Goal: Information Seeking & Learning: Learn about a topic

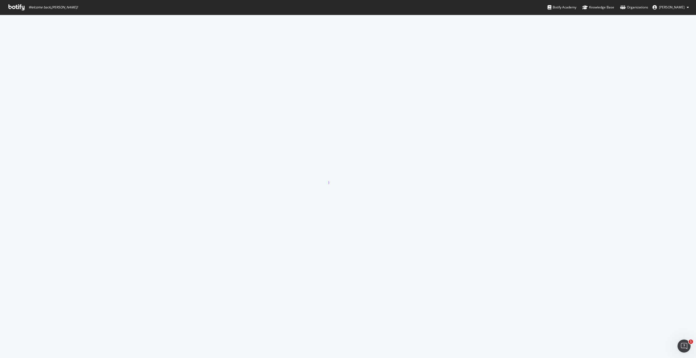
click at [27, 10] on span "Welcome back, Meredith Gummerson !" at bounding box center [43, 7] width 78 height 15
click at [23, 8] on icon at bounding box center [16, 7] width 16 height 6
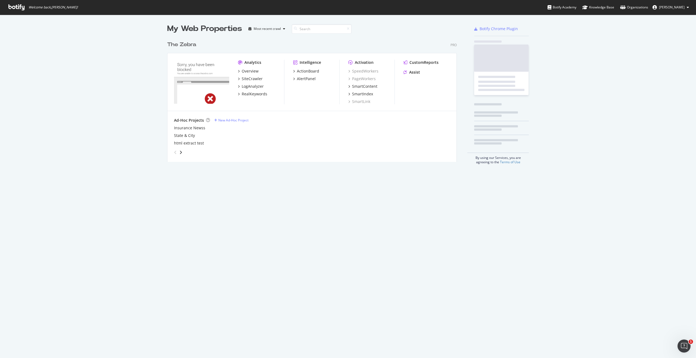
scroll to position [128, 294]
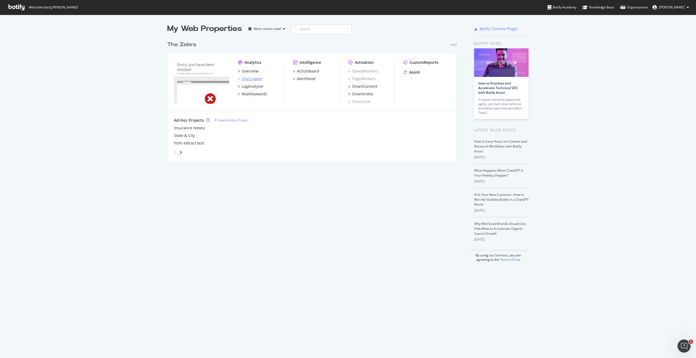
click at [254, 81] on div "SiteCrawler" at bounding box center [252, 78] width 21 height 5
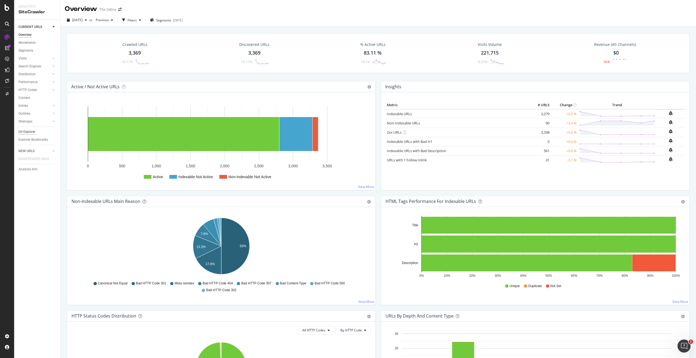
click at [32, 132] on div "Url Explorer" at bounding box center [26, 132] width 17 height 6
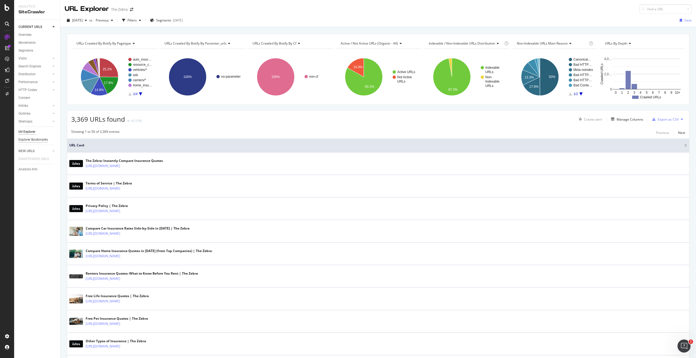
click at [41, 139] on div "Explorer Bookmarks" at bounding box center [32, 140] width 29 height 6
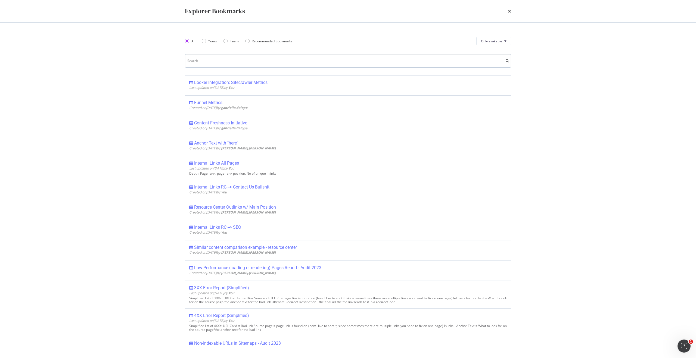
click at [222, 60] on input "modal" at bounding box center [348, 61] width 326 height 14
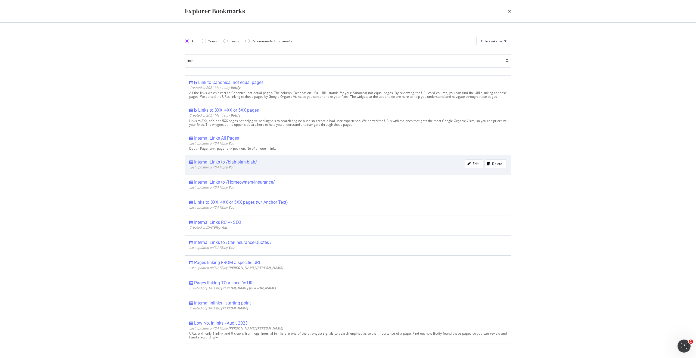
type input "link"
click at [276, 167] on div "Last updated on 2023 Jul 25th by You" at bounding box center [327, 167] width 276 height 5
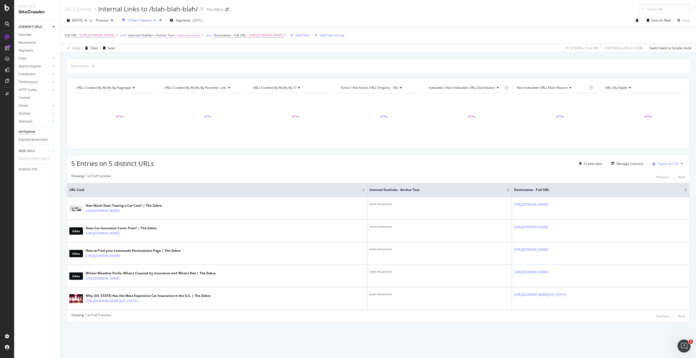
click at [174, 37] on span "Internal Outlinks - Anchor Text" at bounding box center [151, 35] width 46 height 5
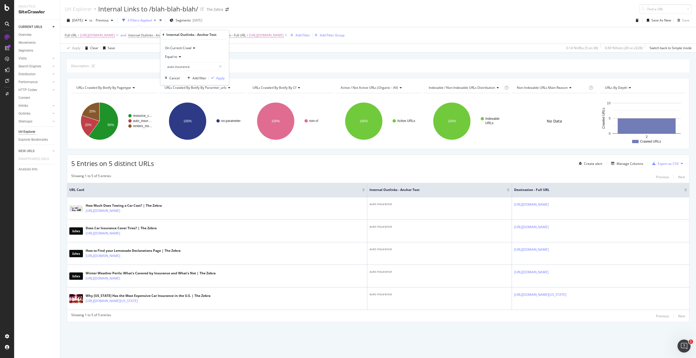
click at [174, 57] on span "Equal to" at bounding box center [171, 56] width 12 height 5
click at [186, 111] on div "Contains" at bounding box center [195, 110] width 58 height 7
click at [189, 67] on input "auto insurance" at bounding box center [190, 66] width 51 height 9
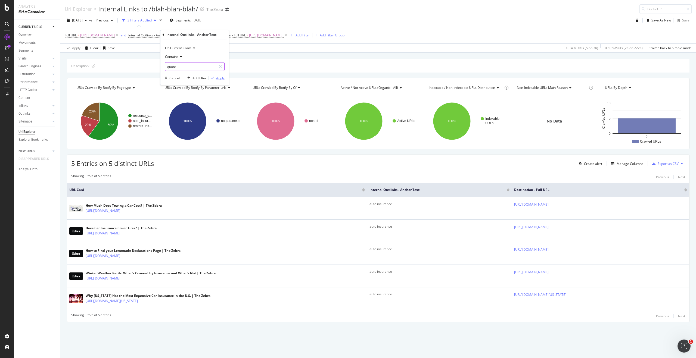
type input "quote"
click at [222, 79] on div "Apply" at bounding box center [220, 78] width 8 height 5
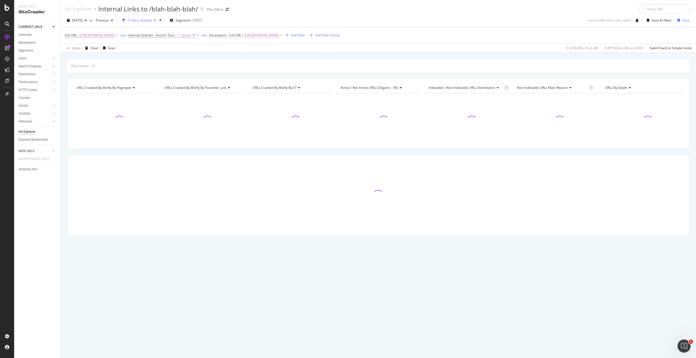
click at [279, 36] on span "[URL][DOMAIN_NAME]" at bounding box center [261, 36] width 35 height 8
click at [273, 80] on input "[URL][DOMAIN_NAME]" at bounding box center [272, 77] width 51 height 9
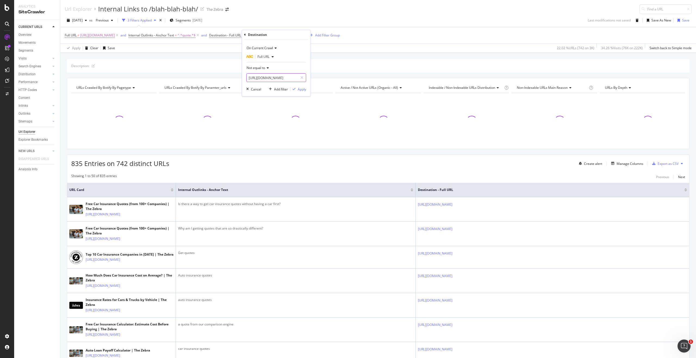
click at [289, 80] on input "[URL][DOMAIN_NAME]" at bounding box center [272, 77] width 51 height 9
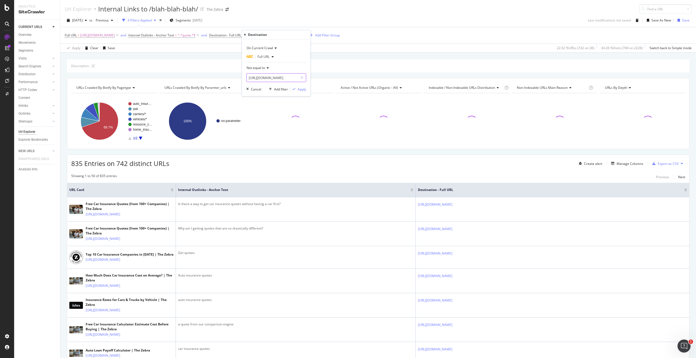
drag, startPoint x: 290, startPoint y: 79, endPoint x: 292, endPoint y: 76, distance: 3.5
click at [293, 76] on input "[URL][DOMAIN_NAME]" at bounding box center [272, 77] width 51 height 9
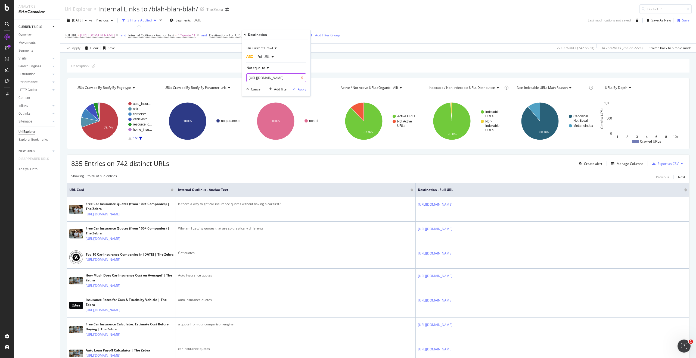
scroll to position [0, 18]
click at [294, 77] on input "[URL][DOMAIN_NAME]" at bounding box center [272, 77] width 51 height 9
type input "[URL][DOMAIN_NAME]"
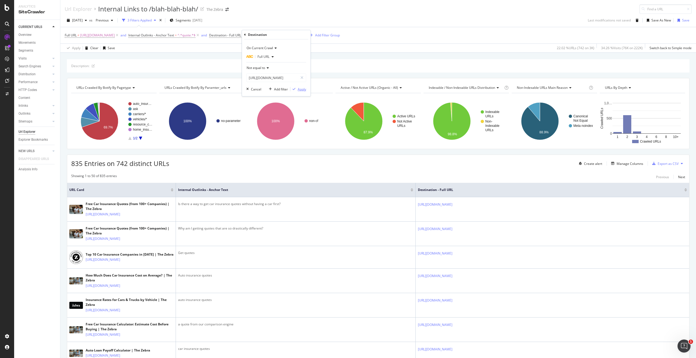
click at [296, 90] on div "button" at bounding box center [293, 89] width 7 height 3
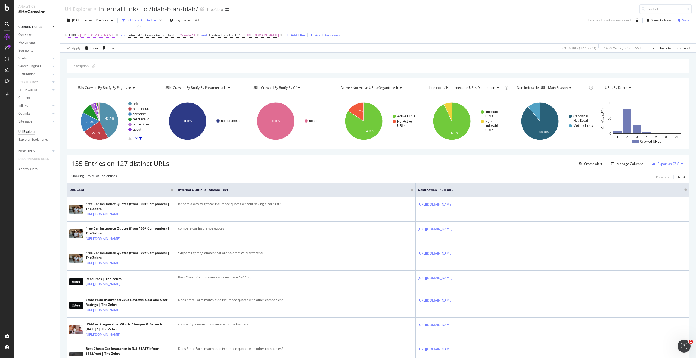
click at [115, 35] on span "[URL][DOMAIN_NAME]" at bounding box center [97, 36] width 35 height 8
drag, startPoint x: 112, startPoint y: 59, endPoint x: 124, endPoint y: 59, distance: 12.5
click at [124, 59] on div "[URL][DOMAIN_NAME]" at bounding box center [99, 58] width 60 height 9
click at [100, 58] on input "[URL][DOMAIN_NAME]" at bounding box center [95, 58] width 51 height 9
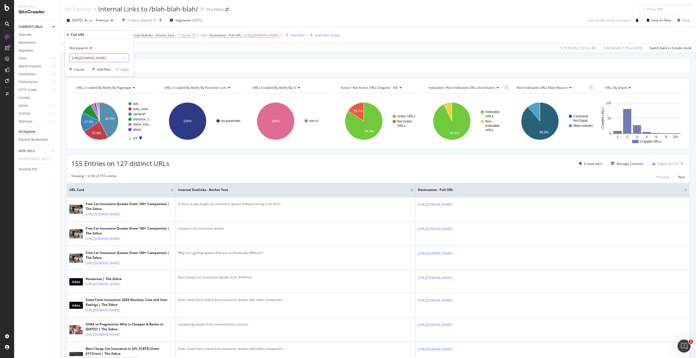
drag, startPoint x: 96, startPoint y: 58, endPoint x: 129, endPoint y: 58, distance: 32.6
click at [129, 58] on div "Not equal to https://www.thezebra.com/auto-insurance/ Cancel Add filter Apply" at bounding box center [99, 57] width 69 height 37
type input "[URL][DOMAIN_NAME]"
click at [123, 70] on div "Apply" at bounding box center [125, 69] width 8 height 5
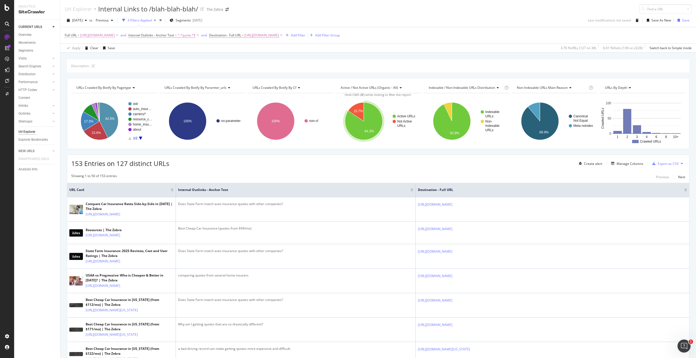
click at [115, 36] on span "[URL][DOMAIN_NAME]" at bounding box center [97, 36] width 35 height 8
click at [107, 58] on input "[URL][DOMAIN_NAME]" at bounding box center [95, 58] width 51 height 9
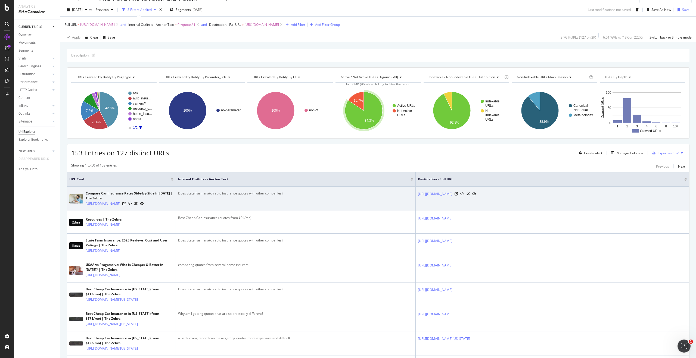
scroll to position [11, 0]
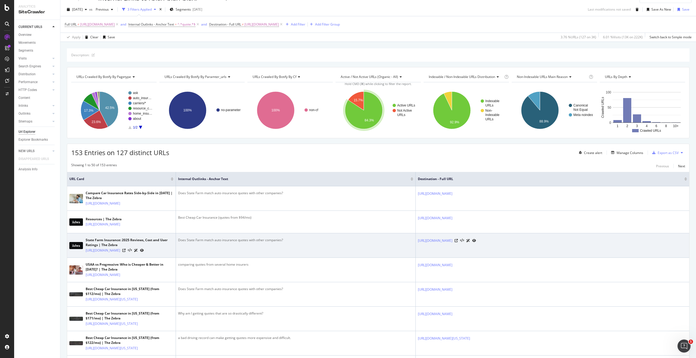
click at [223, 243] on div "Does State Farm match auto insurance quotes with other companies?" at bounding box center [295, 240] width 235 height 5
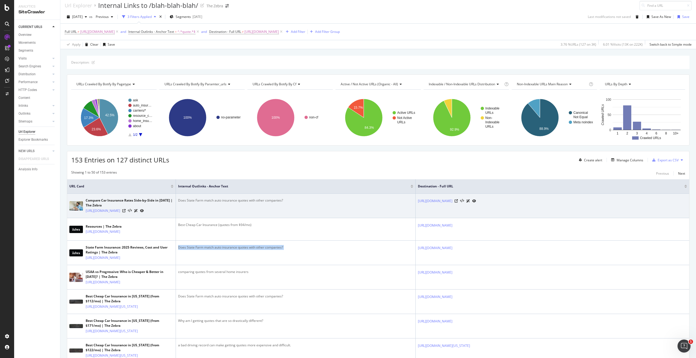
scroll to position [0, 0]
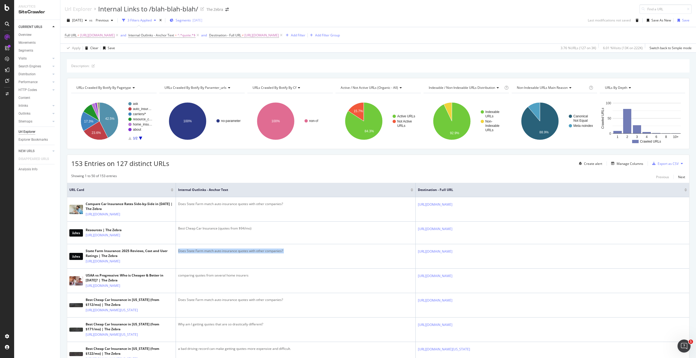
click at [202, 18] on div "[DATE]" at bounding box center [197, 20] width 10 height 5
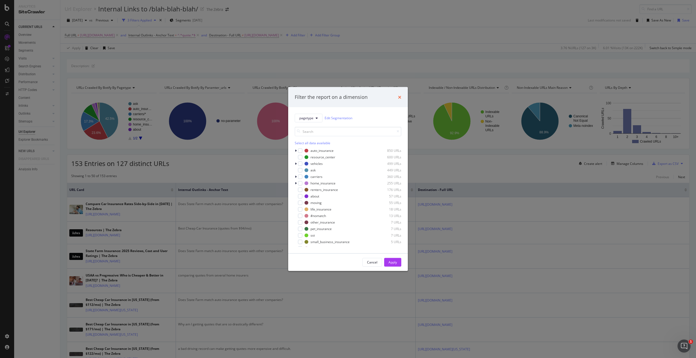
click at [401, 96] on icon "times" at bounding box center [399, 97] width 3 height 4
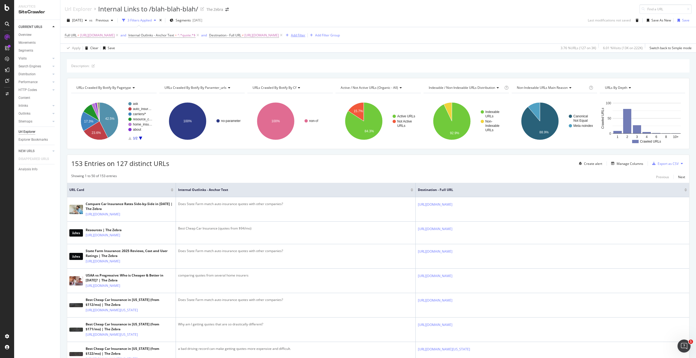
click at [305, 33] on div "Add Filter" at bounding box center [298, 35] width 14 height 5
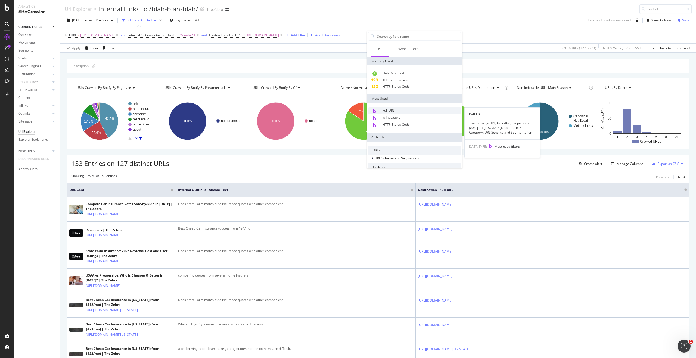
click at [393, 111] on span "Full URL" at bounding box center [389, 110] width 12 height 5
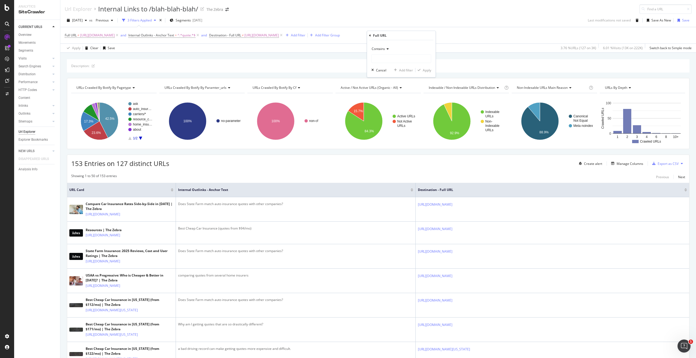
click at [381, 48] on span "Contains" at bounding box center [378, 48] width 13 height 5
click at [399, 111] on div "Doesn't contain" at bounding box center [402, 109] width 58 height 7
click at [392, 62] on input "text" at bounding box center [401, 58] width 59 height 9
type input "/ask/"
click at [427, 72] on div "Apply" at bounding box center [427, 70] width 8 height 5
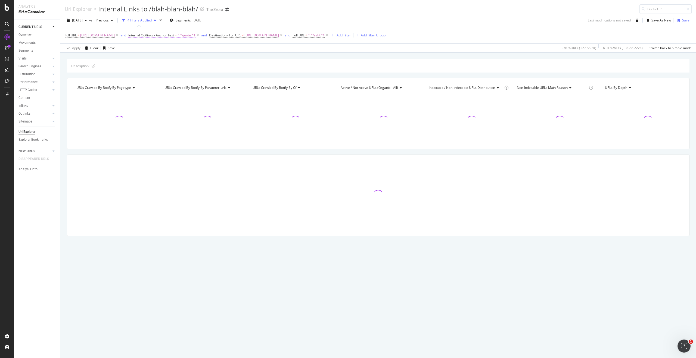
click at [195, 36] on span "^.*quote.*$" at bounding box center [187, 36] width 18 height 8
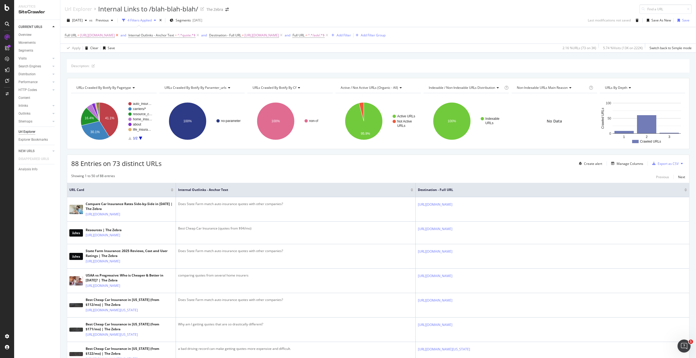
click at [119, 35] on icon at bounding box center [117, 35] width 5 height 5
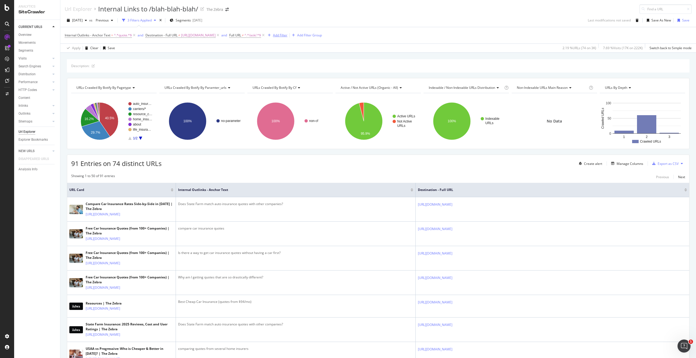
click at [287, 33] on div "Add Filter" at bounding box center [280, 35] width 14 height 5
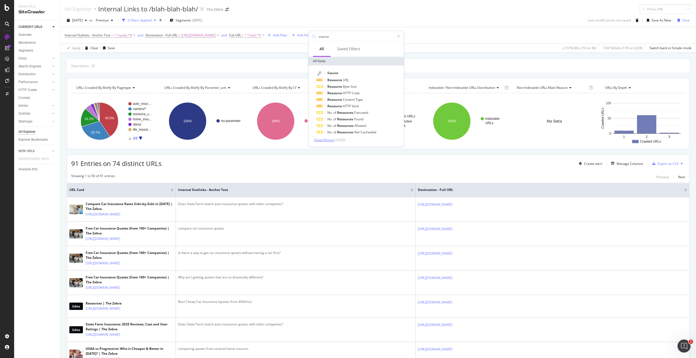
click at [334, 138] on span "Show 10 more" at bounding box center [324, 140] width 20 height 5
click at [350, 39] on input "source" at bounding box center [356, 36] width 76 height 8
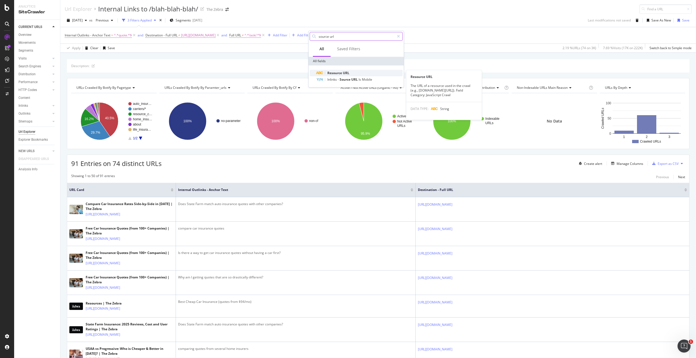
type input "source url"
click at [378, 72] on div "Resource URL" at bounding box center [359, 73] width 86 height 7
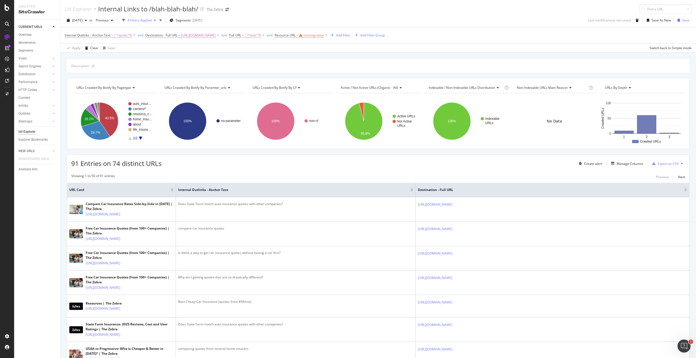
click at [378, 72] on div "Description:" at bounding box center [378, 65] width 623 height 13
click at [324, 35] on div "missing value" at bounding box center [313, 35] width 21 height 5
click at [322, 35] on div "Resource URL" at bounding box center [352, 34] width 64 height 9
click at [321, 35] on icon at bounding box center [321, 34] width 2 height 3
click at [353, 36] on input "source url" at bounding box center [365, 36] width 76 height 8
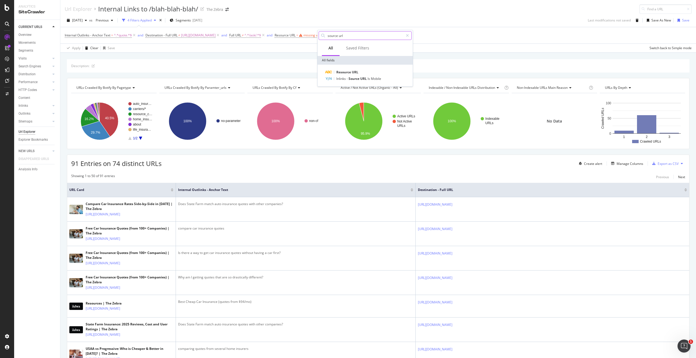
click at [353, 36] on input "source url" at bounding box center [365, 36] width 76 height 8
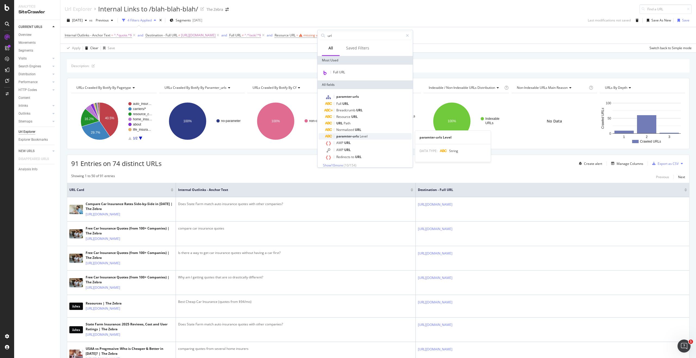
scroll to position [5, 0]
type input "url"
click at [342, 159] on span "Show 10 more" at bounding box center [333, 160] width 20 height 5
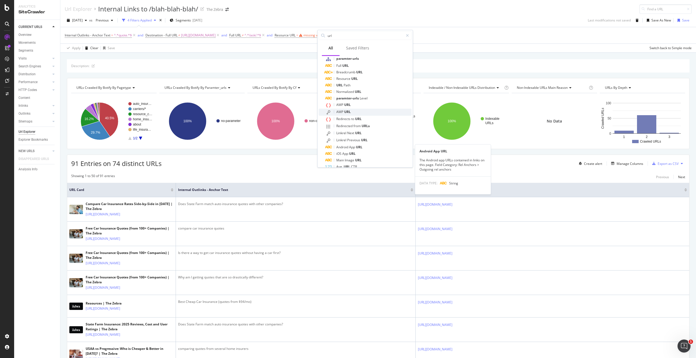
scroll to position [39, 0]
click at [627, 168] on div "Create alert Manage Columns Export as CSV" at bounding box center [631, 163] width 108 height 9
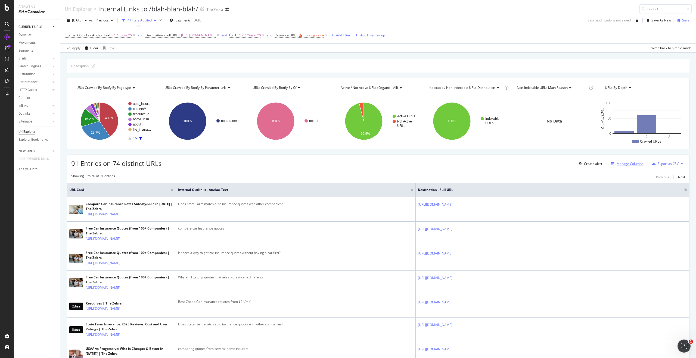
click at [625, 163] on div "Manage Columns" at bounding box center [630, 163] width 27 height 5
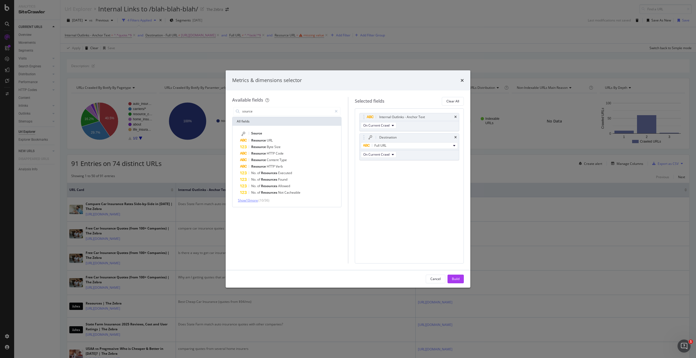
click at [251, 201] on span "Show 10 more" at bounding box center [248, 200] width 20 height 5
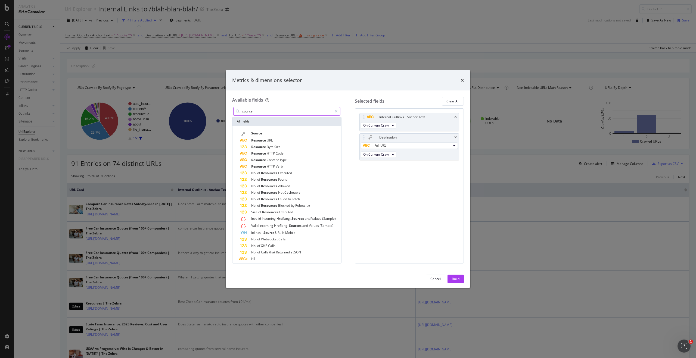
click at [276, 113] on input "source" at bounding box center [287, 111] width 91 height 8
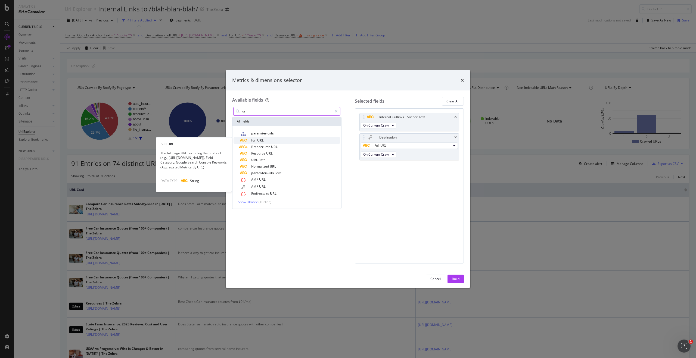
type input "url"
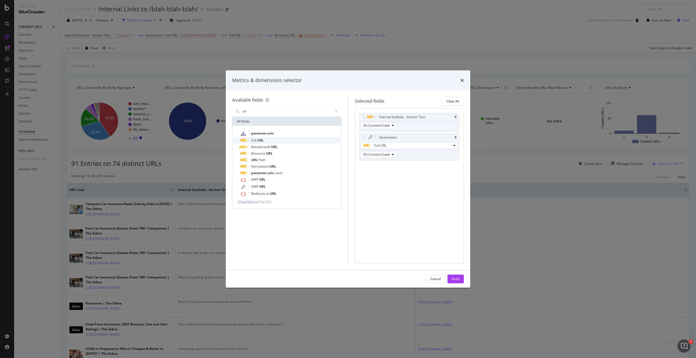
click at [288, 142] on div "Full URL" at bounding box center [290, 140] width 100 height 7
click at [386, 173] on span "On Current Crawl" at bounding box center [376, 175] width 26 height 5
click at [387, 173] on span "On Current Crawl" at bounding box center [376, 175] width 26 height 5
click at [253, 201] on span "Show 10 more" at bounding box center [248, 202] width 20 height 5
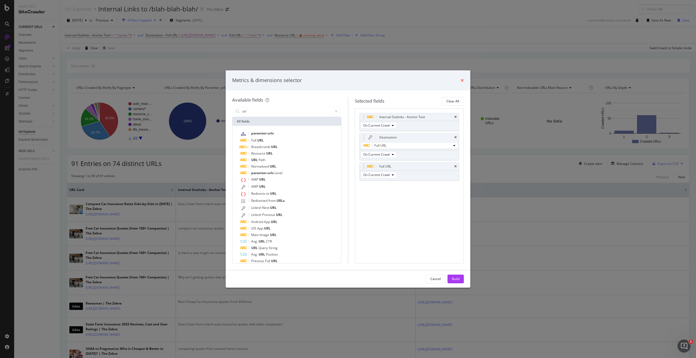
click at [463, 80] on icon "times" at bounding box center [462, 80] width 3 height 4
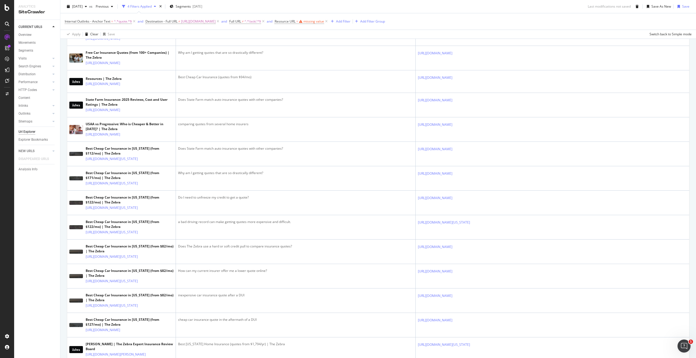
scroll to position [222, 0]
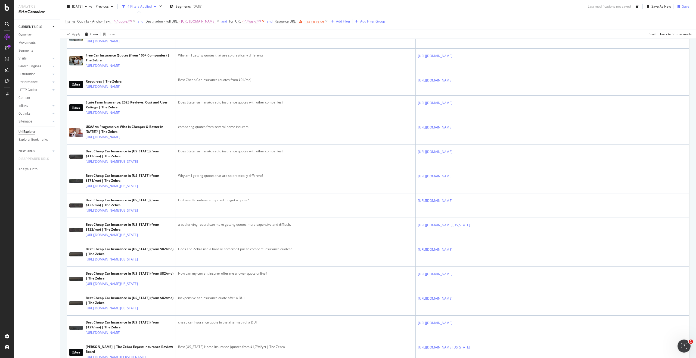
click at [266, 22] on icon at bounding box center [263, 21] width 5 height 5
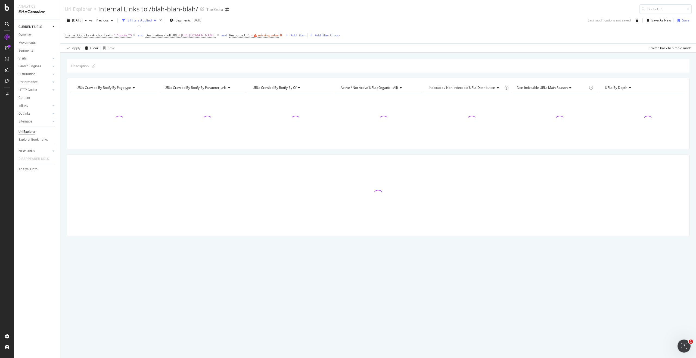
click at [283, 36] on icon at bounding box center [281, 35] width 5 height 5
click at [242, 36] on div "Add Filter" at bounding box center [235, 35] width 14 height 5
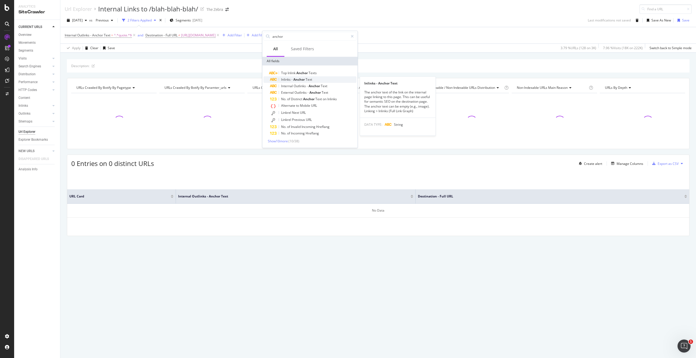
type input "anchor"
click at [317, 79] on div "Inlinks - Anchor Text" at bounding box center [313, 79] width 86 height 7
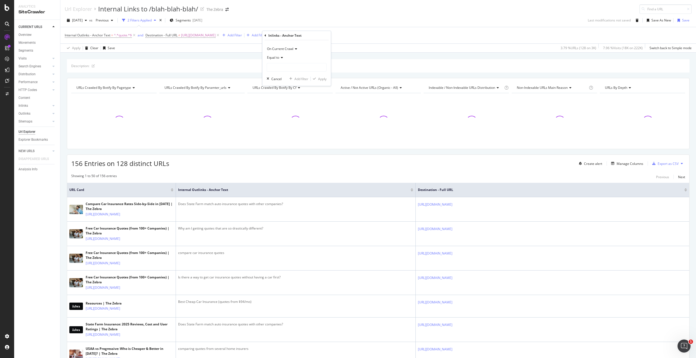
click at [281, 56] on icon at bounding box center [281, 57] width 4 height 3
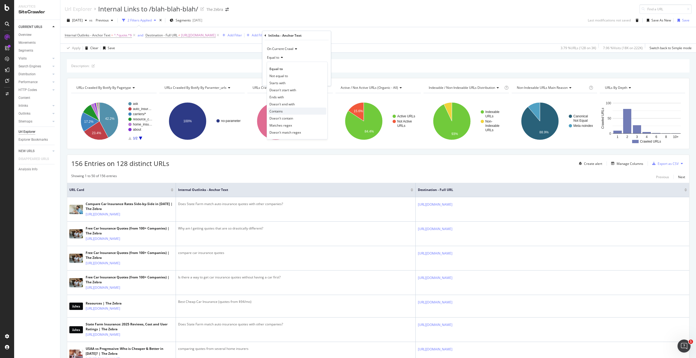
click at [291, 114] on div "Contains" at bounding box center [297, 111] width 58 height 7
click at [287, 68] on input "text" at bounding box center [296, 67] width 59 height 9
type input "car insurance quote"
click at [320, 82] on div "On Current Crawl Contains car insurance quote Cancel Add filter Apply" at bounding box center [296, 63] width 69 height 46
click at [322, 78] on div "Apply" at bounding box center [322, 79] width 8 height 5
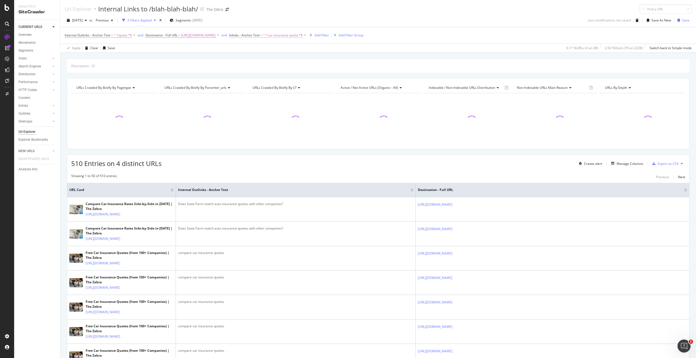
click at [303, 36] on span "^.*car insurance quote.*$" at bounding box center [282, 36] width 39 height 8
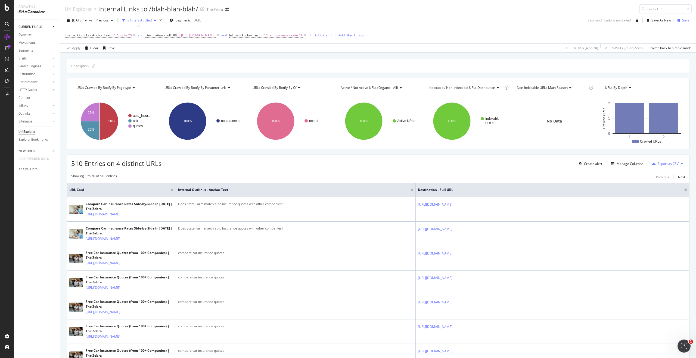
click at [356, 22] on div "2025 Sep. 16th vs Previous 3 Filters Applied Segments 2025-09-09 Last modificat…" at bounding box center [378, 21] width 636 height 11
click at [329, 35] on div "Add Filter" at bounding box center [322, 35] width 14 height 5
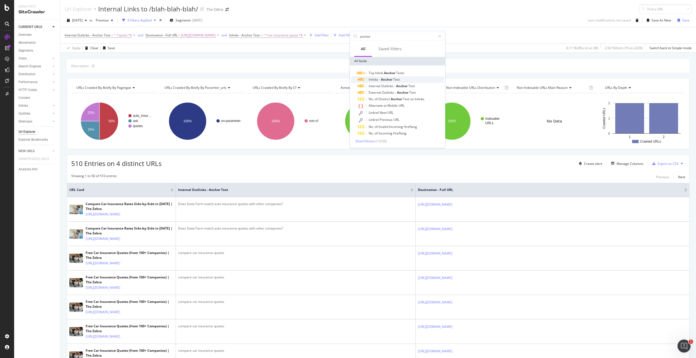
click at [405, 80] on div "Inlinks - Anchor Text" at bounding box center [401, 79] width 86 height 7
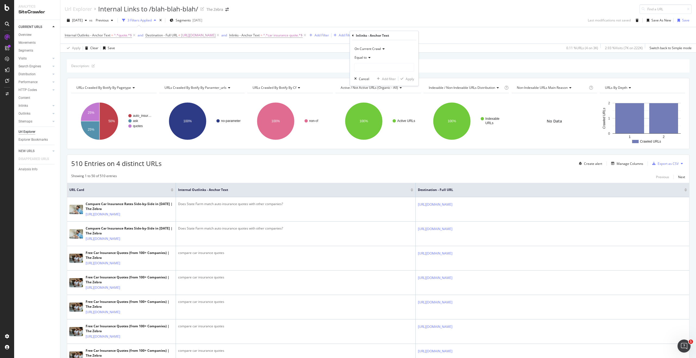
click at [362, 59] on span "Equal to" at bounding box center [361, 57] width 12 height 5
click at [373, 111] on div "Contains" at bounding box center [385, 111] width 58 height 7
click at [366, 70] on input "text" at bounding box center [384, 67] width 59 height 9
type input "auto insurance"
click at [389, 64] on input "auto insurance" at bounding box center [380, 67] width 51 height 9
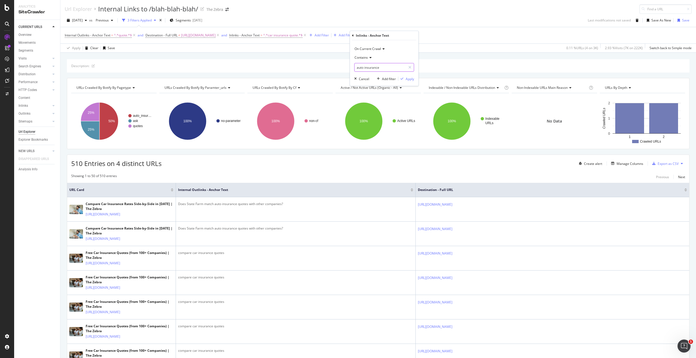
click at [389, 65] on input "auto insurance" at bounding box center [380, 67] width 51 height 9
click at [387, 69] on input "auto insurance" at bounding box center [380, 67] width 51 height 9
type input "auto insurance quote"
click at [410, 80] on div "Apply" at bounding box center [410, 79] width 8 height 5
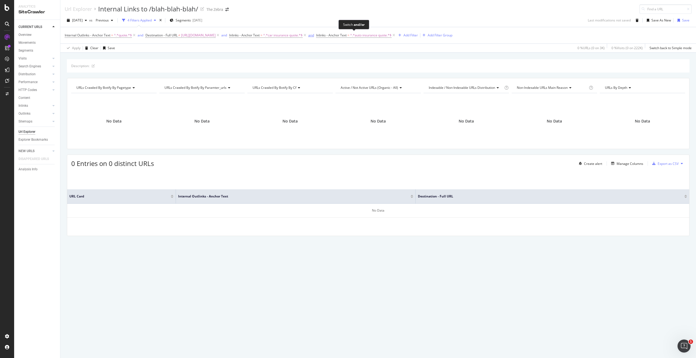
click at [314, 36] on div "and" at bounding box center [311, 35] width 6 height 5
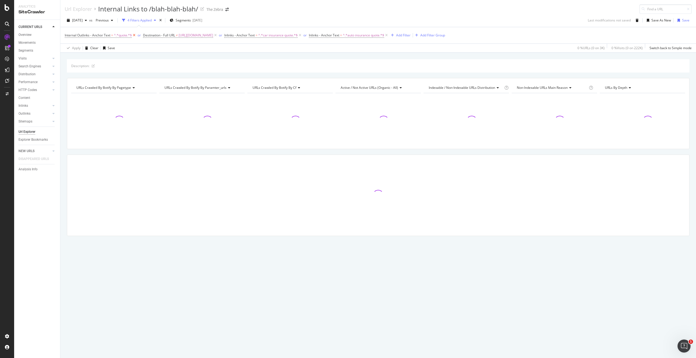
click at [135, 35] on icon at bounding box center [134, 35] width 5 height 5
click at [302, 34] on icon at bounding box center [300, 35] width 5 height 5
click at [304, 35] on icon at bounding box center [302, 35] width 5 height 5
click at [110, 35] on span "Internal Outlinks - Anchor Text" at bounding box center [88, 35] width 46 height 5
click at [79, 67] on input "quote" at bounding box center [95, 66] width 51 height 9
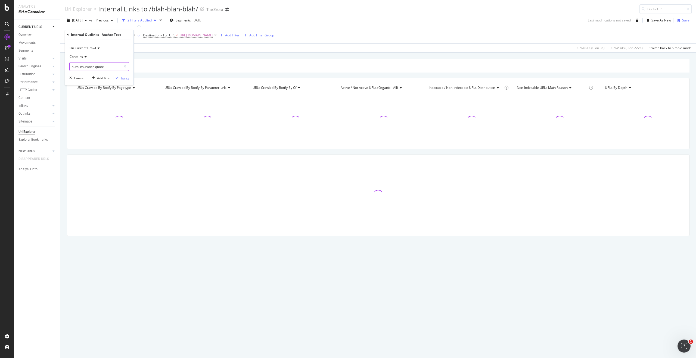
type input "auto insurance quote"
click at [124, 77] on div "Apply" at bounding box center [125, 78] width 8 height 5
click at [125, 39] on span "^.*auto insurance quote.*$" at bounding box center [134, 36] width 41 height 8
click at [103, 79] on div "Add filter" at bounding box center [104, 78] width 14 height 5
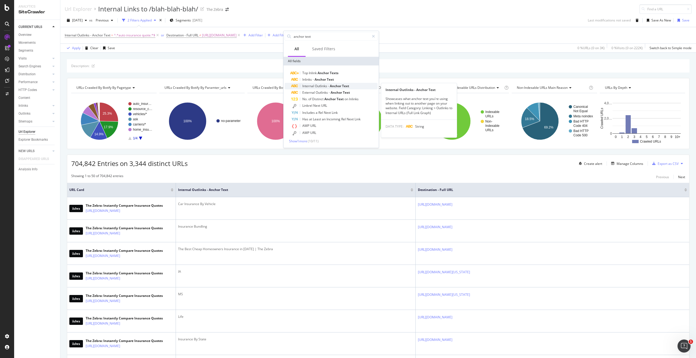
type input "anchor text"
click at [351, 88] on div "Internal Outlinks - Anchor Text" at bounding box center [334, 86] width 86 height 7
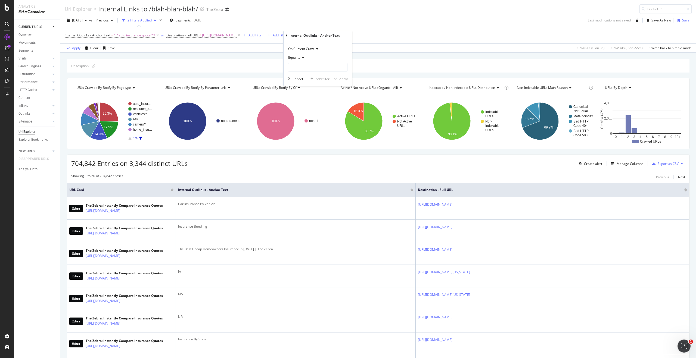
click at [302, 58] on icon at bounding box center [302, 57] width 4 height 3
click at [304, 109] on div "Contains" at bounding box center [318, 111] width 58 height 7
click at [303, 69] on input "text" at bounding box center [317, 67] width 59 height 9
type input "car insurance quote"
click at [342, 80] on div "Apply" at bounding box center [343, 79] width 8 height 5
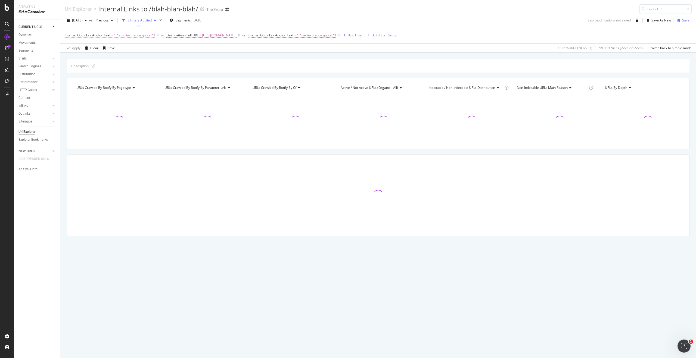
click at [130, 33] on span "^.*auto insurance quote.*$" at bounding box center [134, 36] width 41 height 8
click at [123, 79] on div "Apply" at bounding box center [125, 78] width 8 height 5
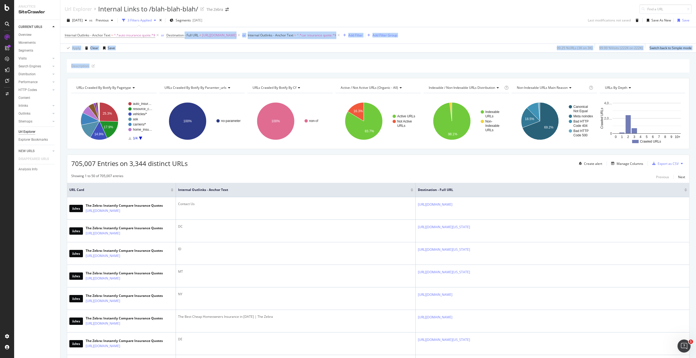
drag, startPoint x: 186, startPoint y: 36, endPoint x: 212, endPoint y: 66, distance: 39.5
click at [212, 66] on div "Url Explorer Internal Links to /blah-blah-blah/ The Zebra 2025 Sep. 16th vs Pre…" at bounding box center [378, 179] width 636 height 358
click at [163, 35] on div "or" at bounding box center [162, 35] width 3 height 5
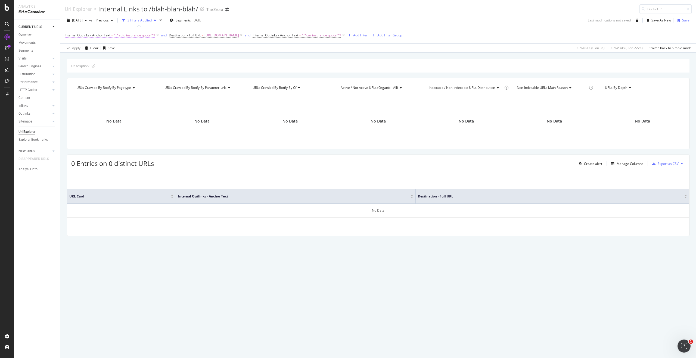
click at [138, 35] on span "^.*auto insurance quote.*$" at bounding box center [134, 36] width 41 height 8
click at [81, 58] on span "Contains" at bounding box center [76, 56] width 13 height 5
click at [91, 56] on div "Contains" at bounding box center [99, 56] width 60 height 9
click at [81, 58] on span "Contains" at bounding box center [76, 56] width 13 height 5
click at [90, 127] on div "Matches regex" at bounding box center [100, 124] width 58 height 7
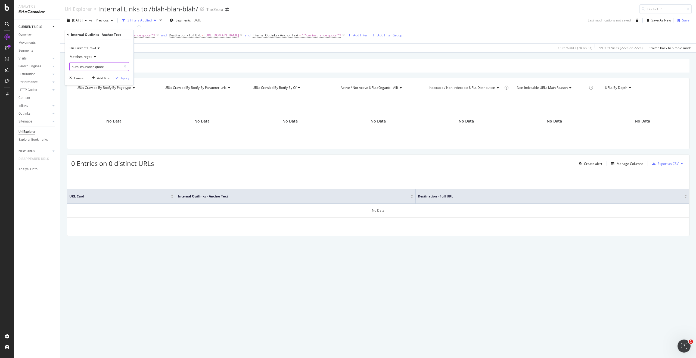
click at [90, 69] on input "auto insurance quote" at bounding box center [95, 66] width 51 height 9
paste input "(auto insurance quote|car insurance quote)"
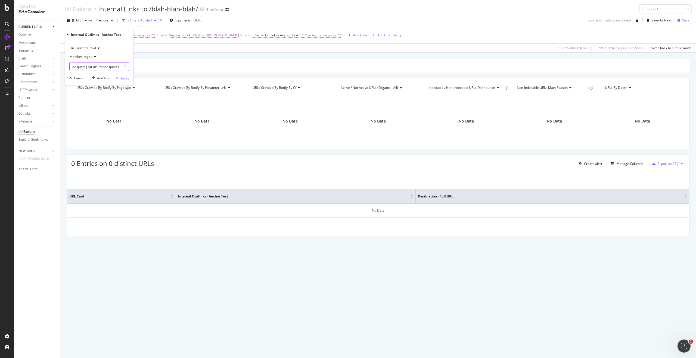
type input "(auto insurance quote|car insurance quote)"
click at [124, 79] on div "Apply" at bounding box center [125, 78] width 8 height 5
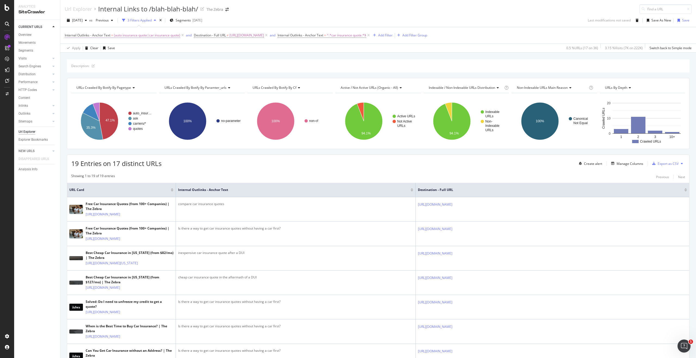
click at [111, 35] on span "Internal Outlinks - Anchor Text = (auto insurance quote|car insurance quote)" at bounding box center [123, 35] width 116 height 5
click at [93, 59] on div "Matches regex" at bounding box center [99, 56] width 60 height 9
click at [170, 26] on div "2025 Sep. 16th vs Previous 3 Filters Applied Segments 2025-09-09 Last modificat…" at bounding box center [378, 21] width 636 height 11
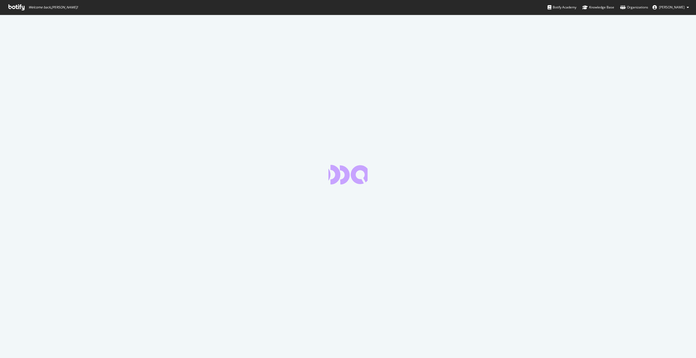
click at [22, 5] on icon at bounding box center [16, 7] width 16 height 6
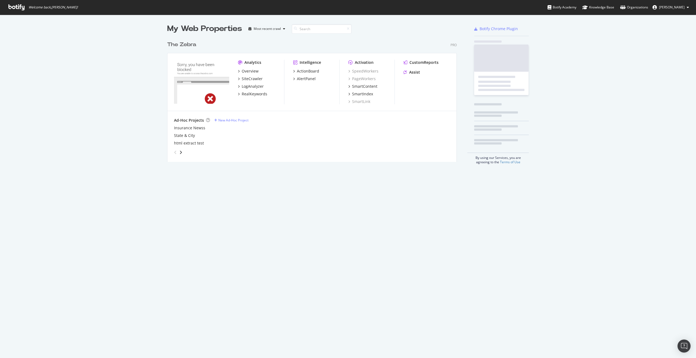
scroll to position [128, 294]
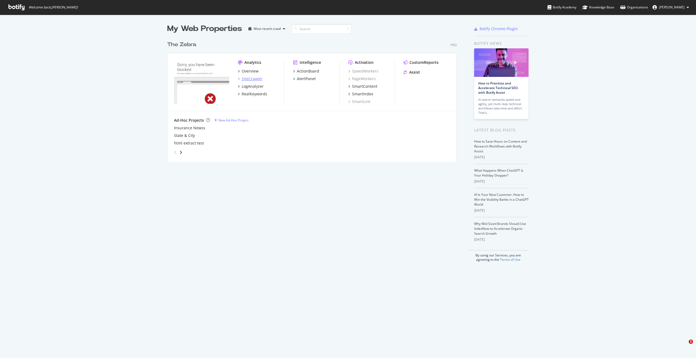
click at [249, 80] on div "SiteCrawler" at bounding box center [252, 78] width 21 height 5
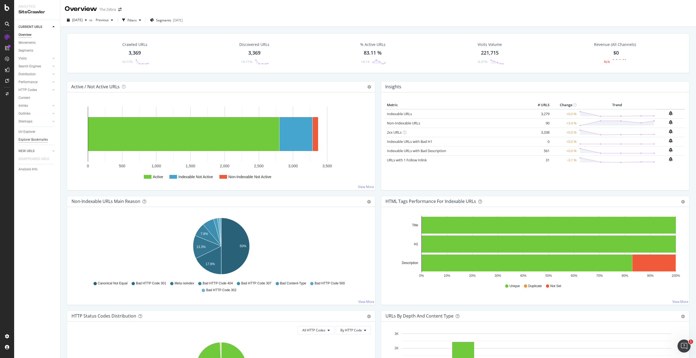
click at [31, 138] on div "Explorer Bookmarks" at bounding box center [32, 140] width 29 height 6
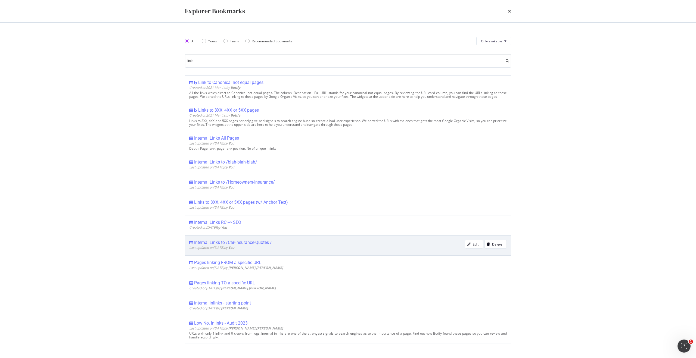
type input "link"
click at [244, 244] on div "Internal Links to /Car-Insurance-Quotes /" at bounding box center [233, 242] width 78 height 5
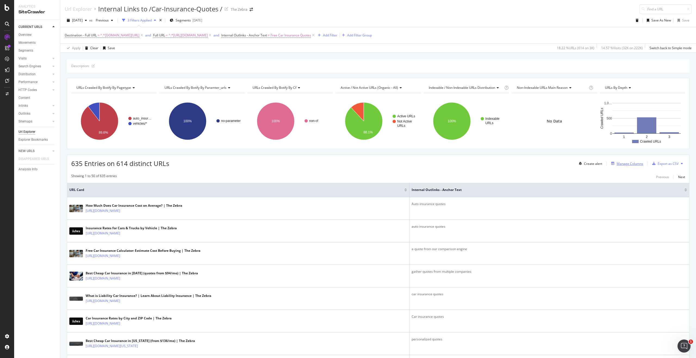
click at [626, 165] on div "Manage Columns" at bounding box center [630, 163] width 27 height 5
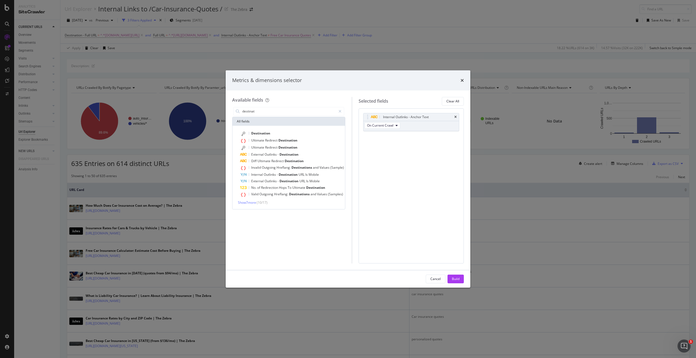
type input "destinat"
click at [459, 82] on div "Metrics & dimensions selector" at bounding box center [348, 80] width 232 height 7
click at [463, 81] on icon "times" at bounding box center [462, 80] width 3 height 4
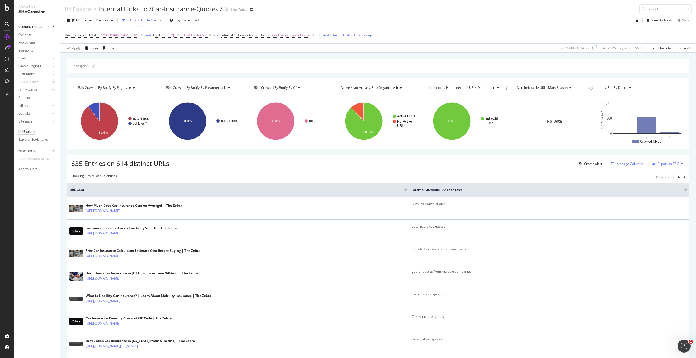
click at [636, 165] on div "Manage Columns" at bounding box center [630, 163] width 27 height 5
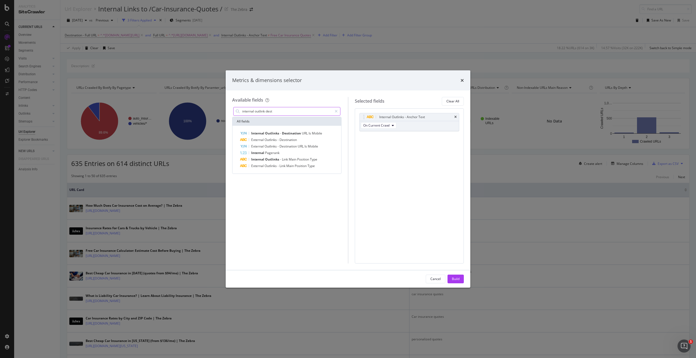
click at [292, 112] on input "internal outlink dest" at bounding box center [287, 111] width 91 height 8
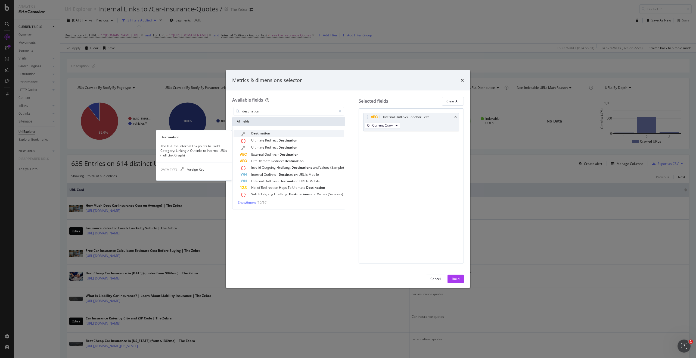
type input "destination"
click at [289, 134] on div "Destination" at bounding box center [292, 133] width 104 height 7
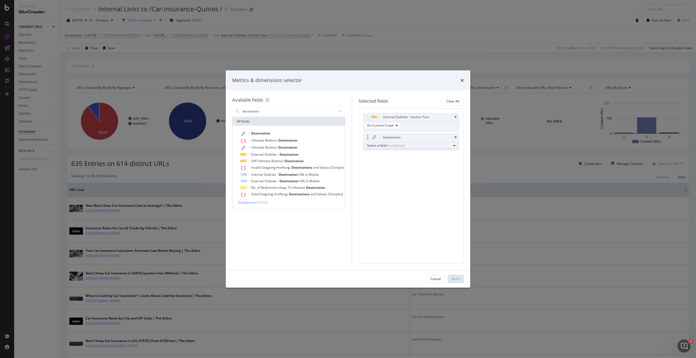
click at [376, 142] on button "Select a field (mandatory)" at bounding box center [411, 145] width 93 height 7
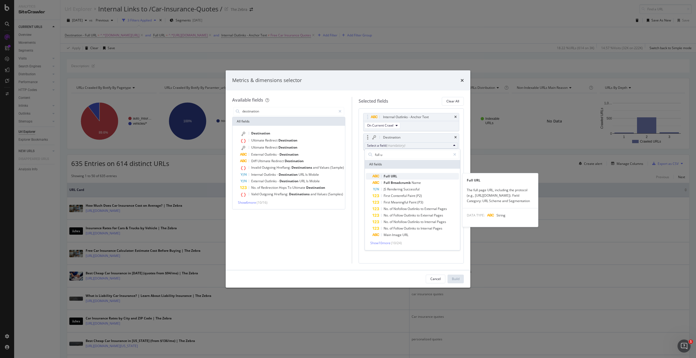
type input "full u"
click at [387, 177] on span "Full" at bounding box center [387, 176] width 7 height 5
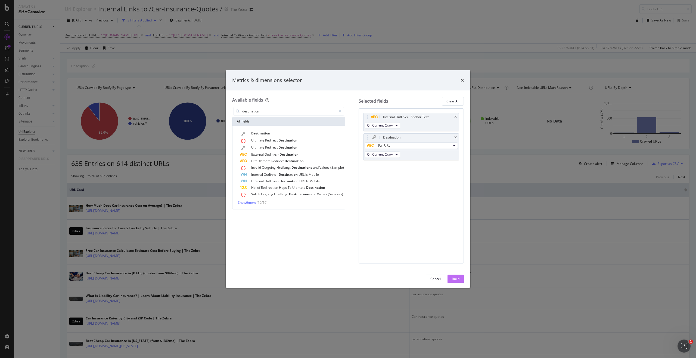
click at [459, 280] on button "Build" at bounding box center [455, 279] width 16 height 9
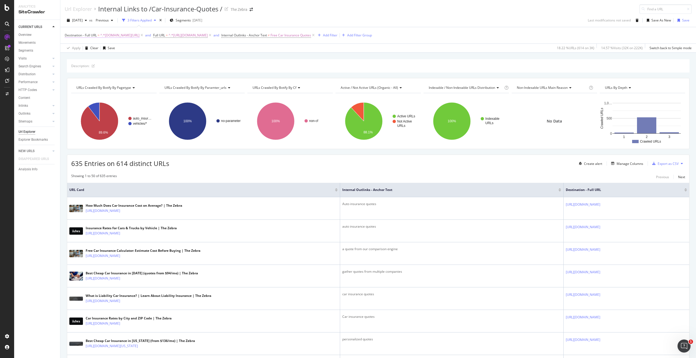
click at [139, 35] on span "^.*[DOMAIN_NAME][URL]" at bounding box center [119, 36] width 39 height 8
click at [82, 68] on span "Contains" at bounding box center [76, 68] width 13 height 5
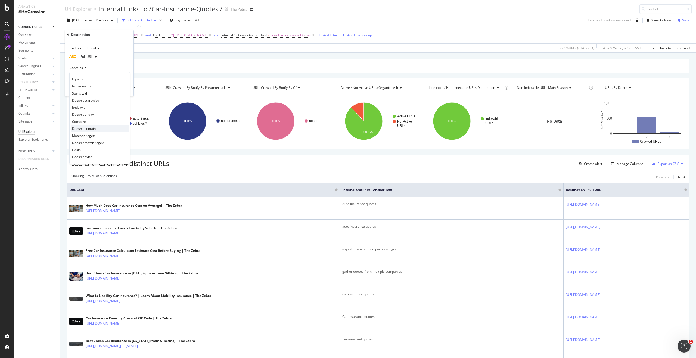
click at [100, 126] on div "Doesn't contain" at bounding box center [100, 128] width 58 height 7
click at [121, 91] on div "Apply" at bounding box center [125, 89] width 8 height 5
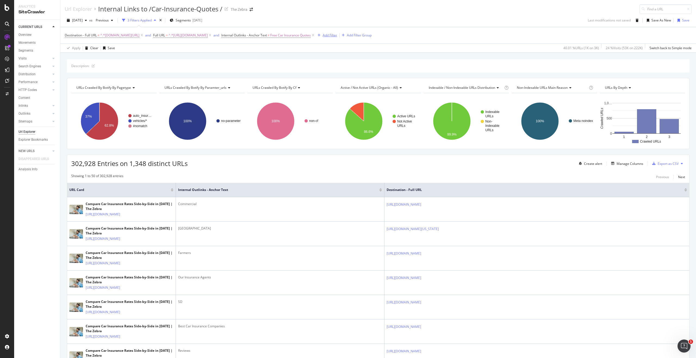
click at [321, 35] on icon "button" at bounding box center [319, 35] width 3 height 3
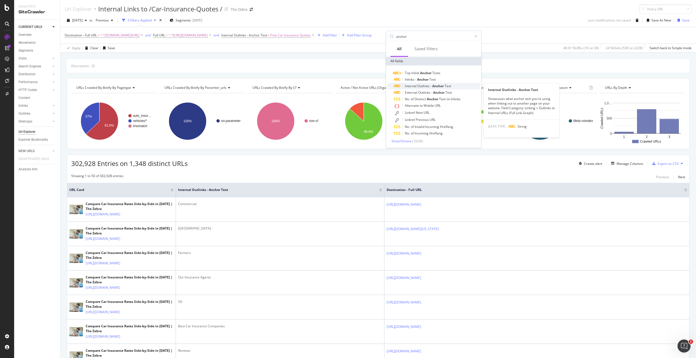
type input "anchor"
click at [457, 86] on div "Internal Outlinks - Anchor Text" at bounding box center [437, 86] width 86 height 7
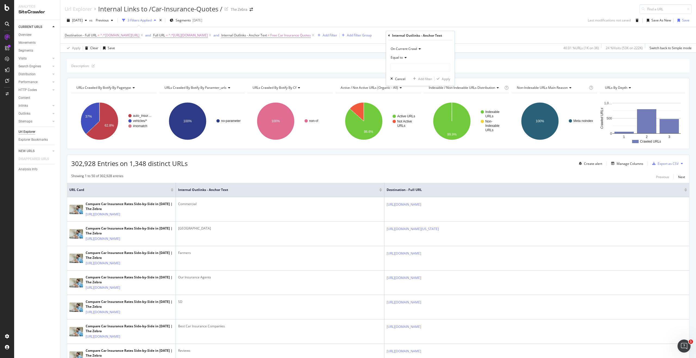
click at [403, 59] on span "Equal to" at bounding box center [397, 57] width 12 height 5
click at [412, 111] on div "Contains" at bounding box center [421, 111] width 58 height 7
click at [411, 70] on input "text" at bounding box center [420, 67] width 59 height 9
type input "car insurance quote"
click at [422, 80] on div "Add filter" at bounding box center [425, 79] width 14 height 5
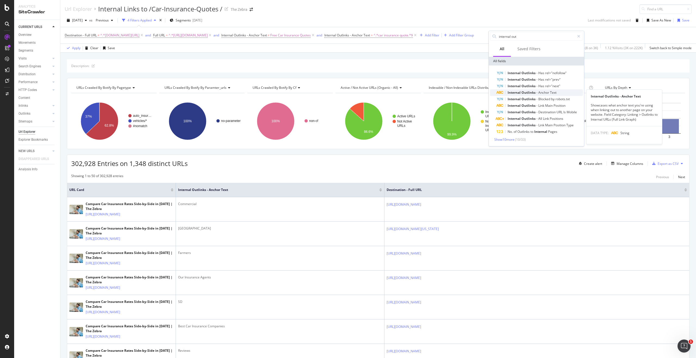
type input "internal out"
click at [547, 92] on span "Anchor" at bounding box center [544, 92] width 12 height 5
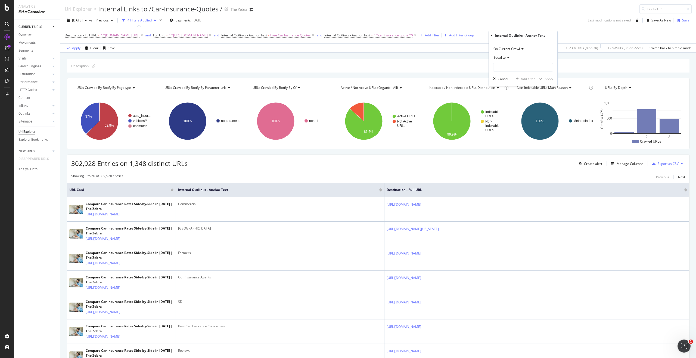
click at [506, 55] on div "Equal to" at bounding box center [523, 57] width 60 height 9
click at [510, 109] on div "Contains" at bounding box center [524, 111] width 58 height 7
click at [506, 66] on input "text" at bounding box center [522, 67] width 59 height 9
type input "c"
type input "auto insurance quote"
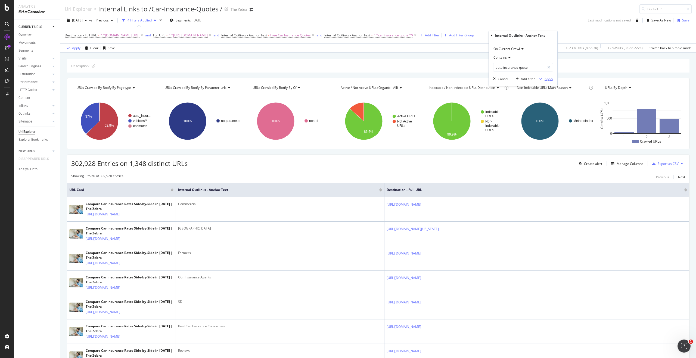
click at [548, 81] on div "Apply" at bounding box center [549, 79] width 8 height 5
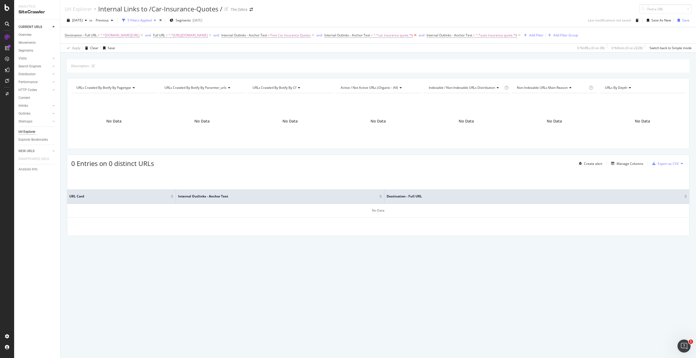
click at [418, 35] on icon at bounding box center [415, 35] width 5 height 5
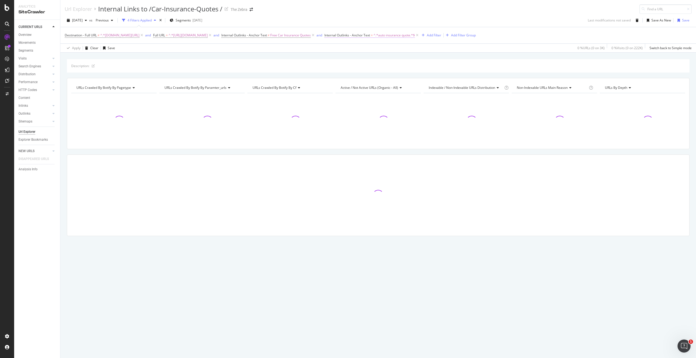
click at [370, 35] on span "Internal Outlinks - Anchor Text" at bounding box center [347, 35] width 46 height 5
click at [418, 68] on input "auto insurance quote" at bounding box center [425, 66] width 51 height 9
paste input ".*(auto insurance quote|car insurance quote).*"
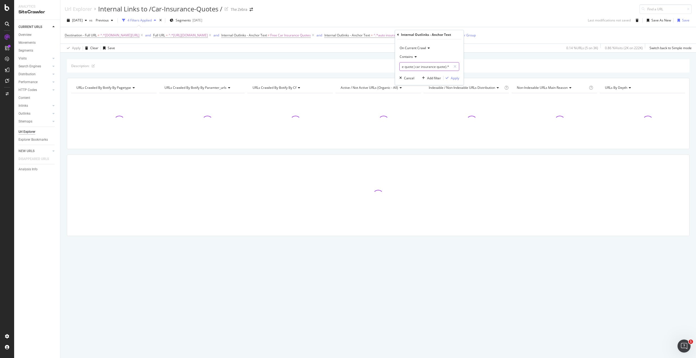
type input ".*(auto insurance quote|car insurance quote).*"
click at [412, 57] on span "Contains" at bounding box center [406, 56] width 13 height 5
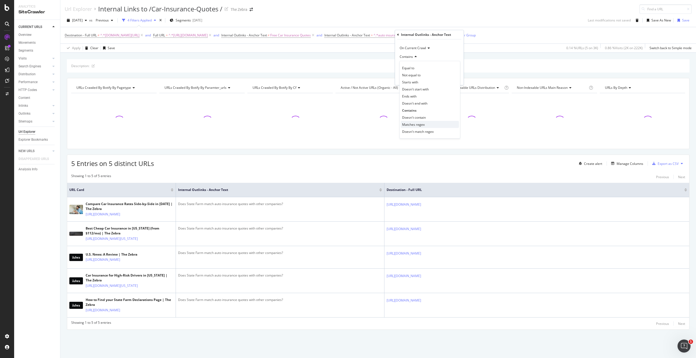
click at [423, 123] on span "Matches regex" at bounding box center [413, 124] width 23 height 5
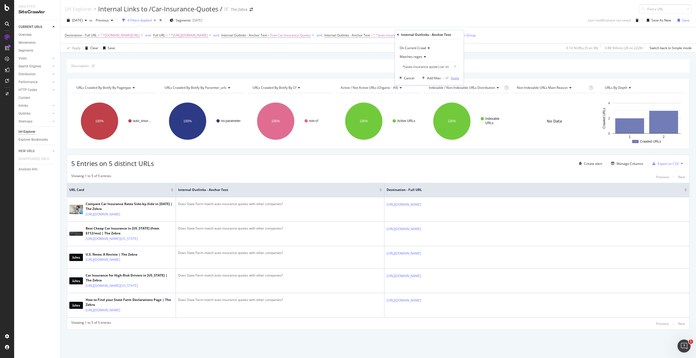
click at [455, 80] on div "Apply" at bounding box center [455, 78] width 8 height 5
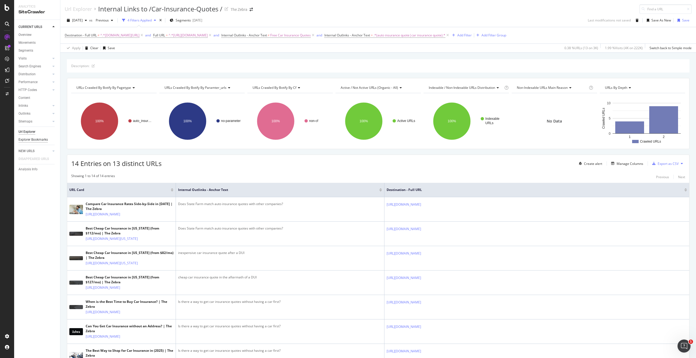
click at [31, 139] on div "Explorer Bookmarks" at bounding box center [32, 140] width 29 height 6
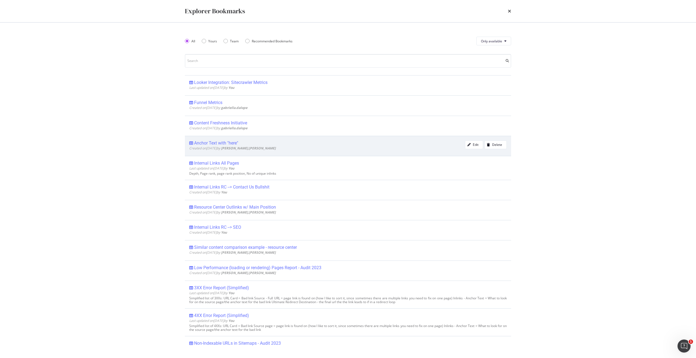
click at [237, 144] on div "Anchor Text with "here"" at bounding box center [216, 143] width 44 height 5
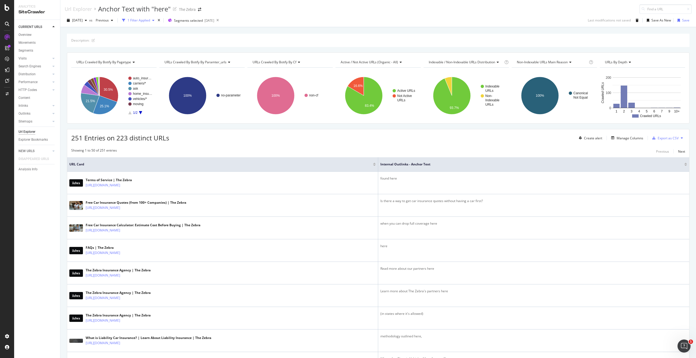
click at [150, 23] on div "1 Filter Applied" at bounding box center [139, 20] width 23 height 5
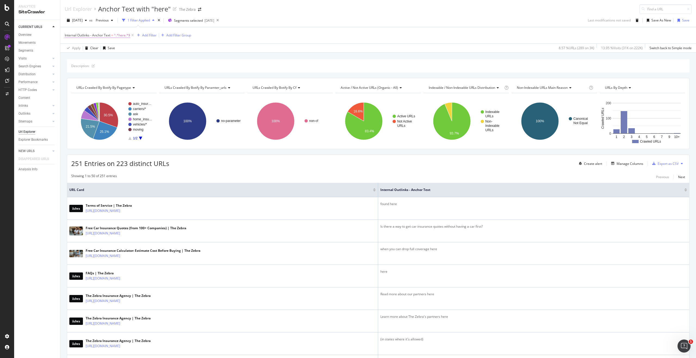
click at [103, 37] on span "Internal Outlinks - Anchor Text" at bounding box center [88, 35] width 46 height 5
click at [76, 70] on input "here" at bounding box center [95, 66] width 51 height 9
click at [77, 70] on input "car insurance quote" at bounding box center [95, 66] width 51 height 9
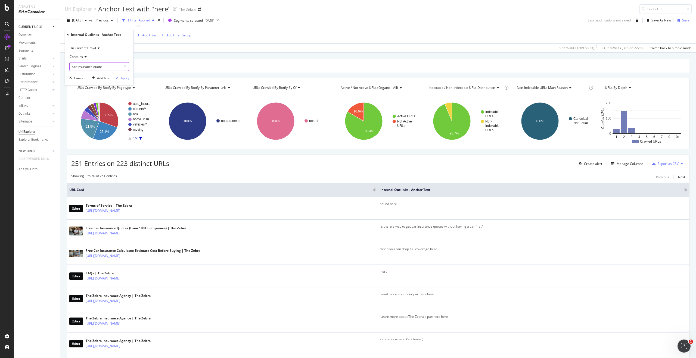
click at [77, 70] on input "car insurance quote" at bounding box center [95, 66] width 51 height 9
paste input ".*(auto insurance quote|car insurance quote).*"
drag, startPoint x: 79, startPoint y: 68, endPoint x: 60, endPoint y: 68, distance: 18.2
click at [60, 68] on body "Analytics SiteCrawler CURRENT URLS Overview Movements Segments Visits Analysis …" at bounding box center [348, 179] width 696 height 358
click at [77, 66] on input ".*(auto insurance quote|car insurance quote" at bounding box center [95, 66] width 51 height 9
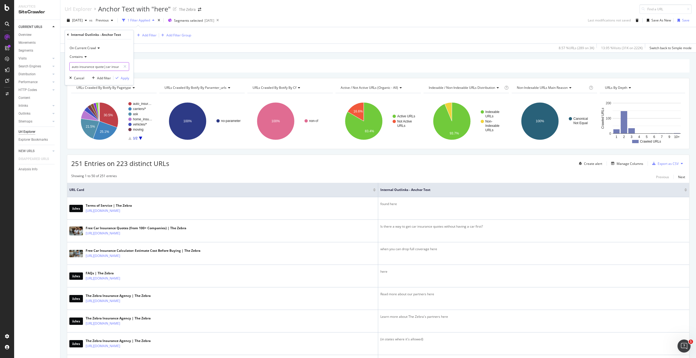
type input "auto insurance quote|car insurance quote"
click at [78, 58] on span "Contains" at bounding box center [76, 56] width 13 height 5
click at [101, 122] on div "Matches regex" at bounding box center [100, 124] width 58 height 7
click at [123, 80] on div "Apply" at bounding box center [125, 78] width 8 height 5
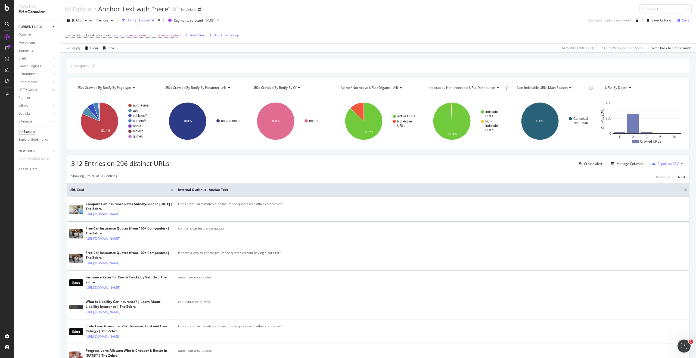
click at [202, 38] on div "Add Filter" at bounding box center [194, 35] width 22 height 6
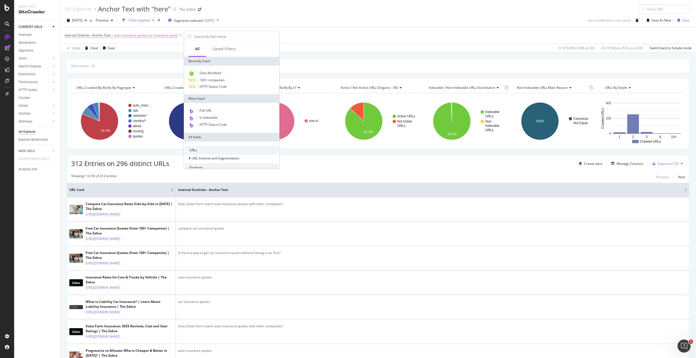
type input "d"
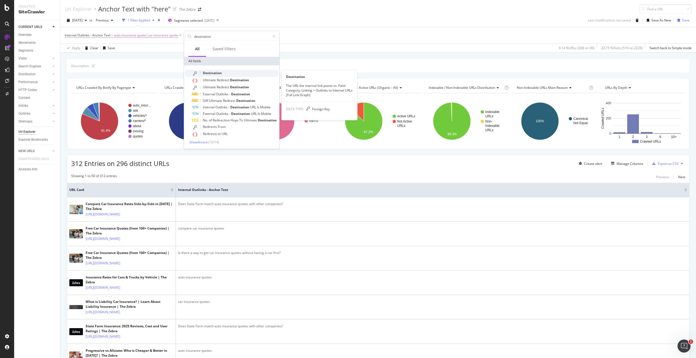
type input "destination"
click at [260, 75] on div "Destination" at bounding box center [235, 73] width 86 height 7
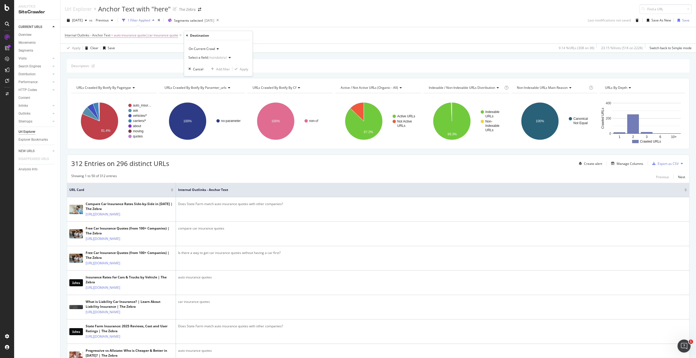
click at [209, 57] on div "(mandatory)" at bounding box center [217, 57] width 19 height 5
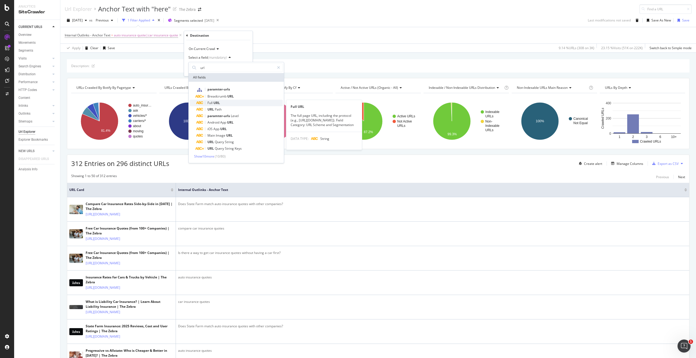
type input "url"
click at [225, 105] on div "Full URL" at bounding box center [239, 103] width 86 height 7
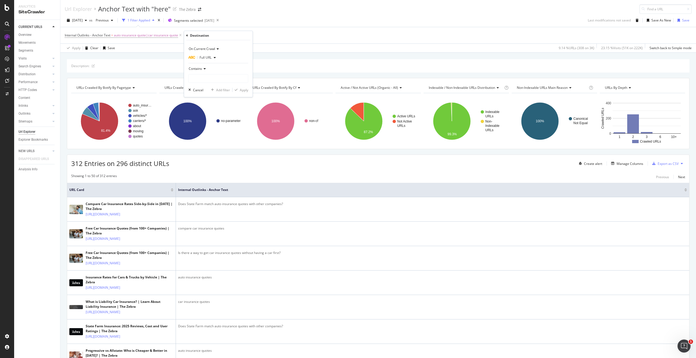
click at [199, 68] on span "Contains" at bounding box center [195, 68] width 13 height 5
click at [209, 131] on span "Doesn't contain" at bounding box center [203, 129] width 24 height 5
click at [207, 79] on input "text" at bounding box center [218, 78] width 59 height 9
type input "/car-insurance-quotes/"
click at [240, 91] on div "Apply" at bounding box center [244, 90] width 8 height 5
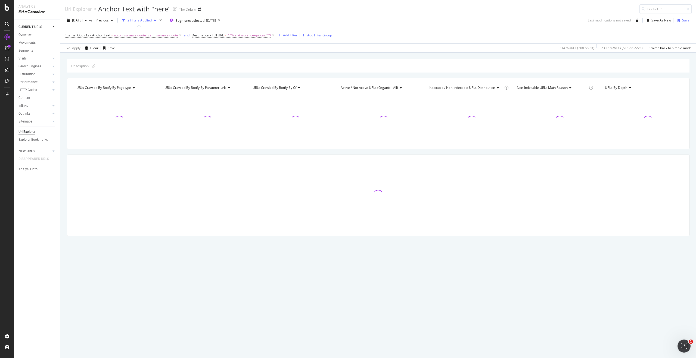
click at [293, 34] on div "Add Filter" at bounding box center [290, 35] width 14 height 5
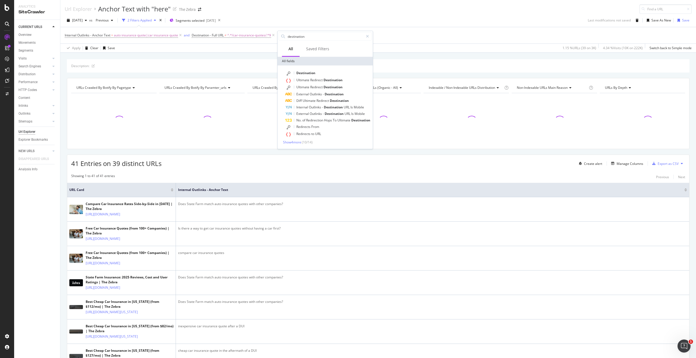
click at [614, 159] on div "Create alert Manage Columns Export as CSV" at bounding box center [631, 163] width 108 height 9
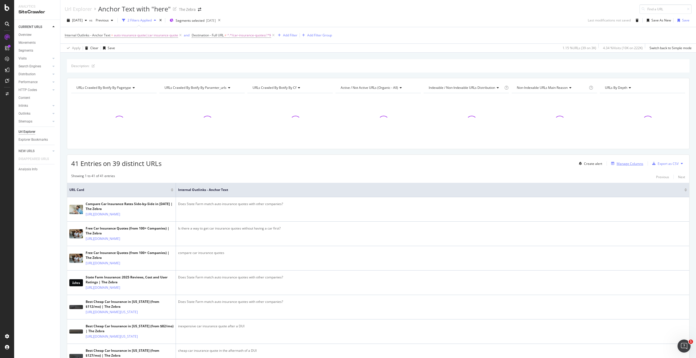
click at [617, 161] on div "Manage Columns" at bounding box center [626, 164] width 34 height 6
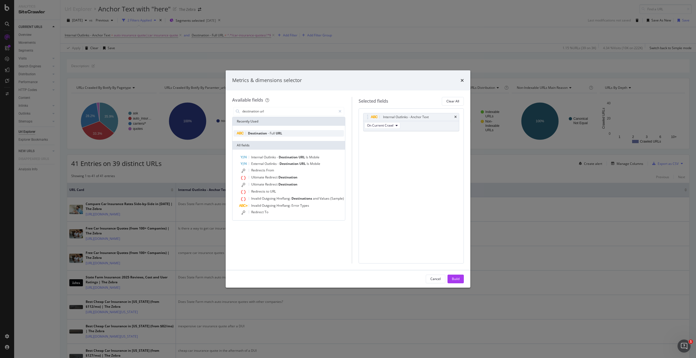
type input "destination url"
click at [293, 134] on div "Destination - Full URL" at bounding box center [289, 133] width 110 height 7
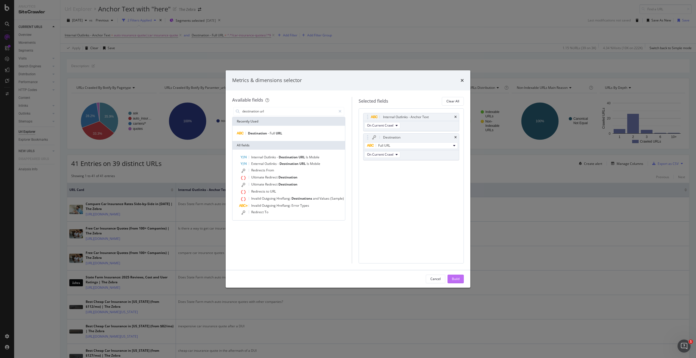
click at [455, 277] on div "Build" at bounding box center [456, 279] width 8 height 5
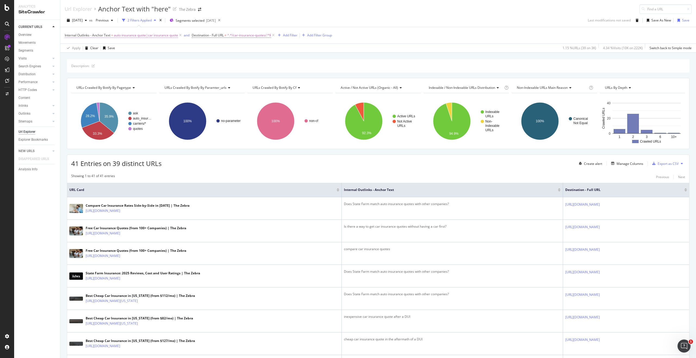
click at [153, 35] on span "auto insurance quote|car insurance quote" at bounding box center [146, 36] width 64 height 8
drag, startPoint x: 107, startPoint y: 66, endPoint x: 65, endPoint y: 62, distance: 42.1
click at [65, 62] on div "On Current Crawl Matches regex auto insurance quote|car insurance quote Cancel …" at bounding box center [99, 62] width 69 height 46
drag, startPoint x: 107, startPoint y: 67, endPoint x: 44, endPoint y: 51, distance: 64.5
click at [44, 51] on body "Analytics SiteCrawler CURRENT URLS Overview Movements Segments Visits Analysis …" at bounding box center [348, 179] width 696 height 358
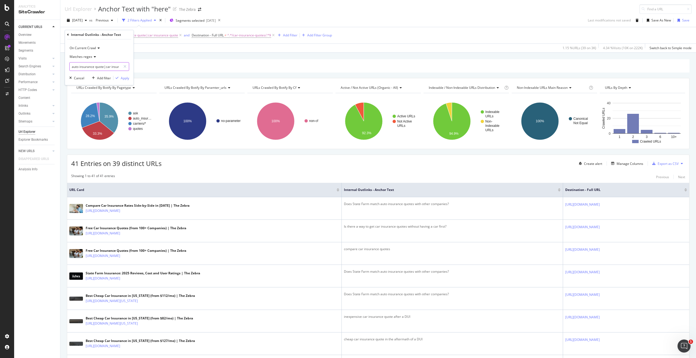
click at [106, 65] on input "auto insurance quote|car insurance quote" at bounding box center [95, 66] width 51 height 9
drag, startPoint x: 106, startPoint y: 66, endPoint x: 61, endPoint y: 66, distance: 44.6
click at [61, 66] on body "Analytics SiteCrawler CURRENT URLS Overview Movements Segments Visits Analysis …" at bounding box center [348, 179] width 696 height 358
type input "car insurance quote"
click at [93, 56] on icon at bounding box center [94, 56] width 4 height 3
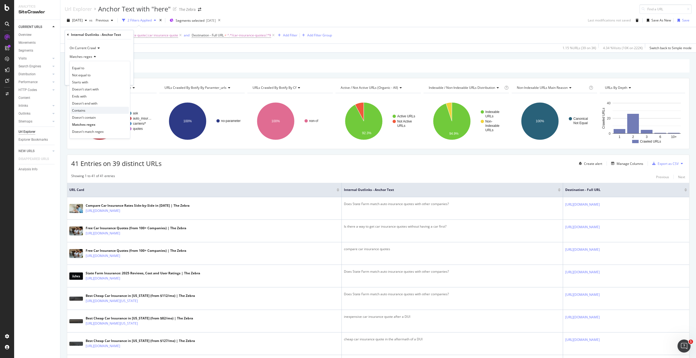
click at [94, 111] on div "Contains" at bounding box center [100, 110] width 58 height 7
click at [125, 80] on div "Apply" at bounding box center [125, 78] width 8 height 5
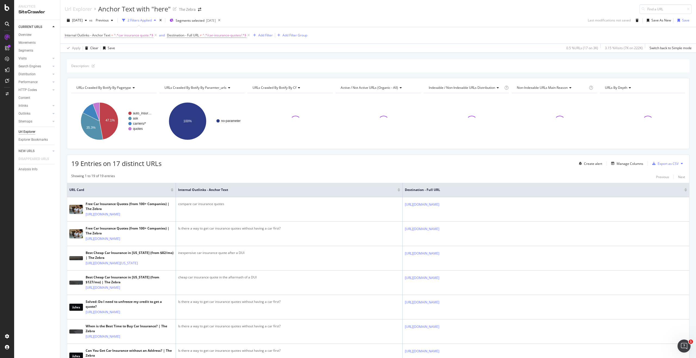
click at [142, 37] on span "^.*car insurance quote.*$" at bounding box center [133, 36] width 39 height 8
click at [75, 64] on input "car insurance quote" at bounding box center [95, 66] width 51 height 9
type input "auto insurance quote"
click at [122, 80] on div "Apply" at bounding box center [121, 78] width 16 height 5
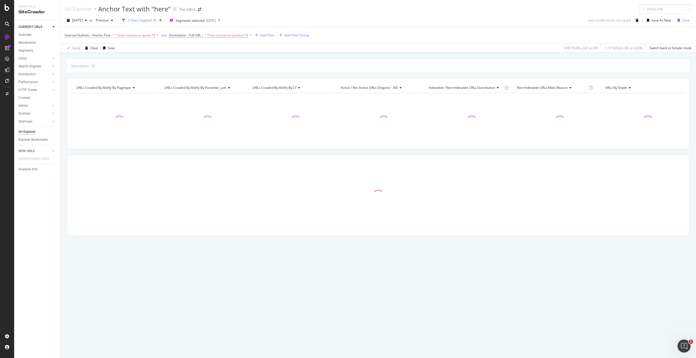
click at [148, 35] on span "^.*auto insurance quote.*$" at bounding box center [134, 36] width 41 height 8
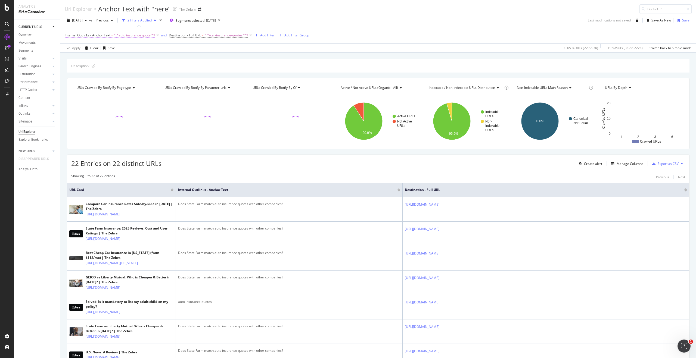
click at [145, 35] on span "^.*auto insurance quote.*$" at bounding box center [134, 36] width 41 height 8
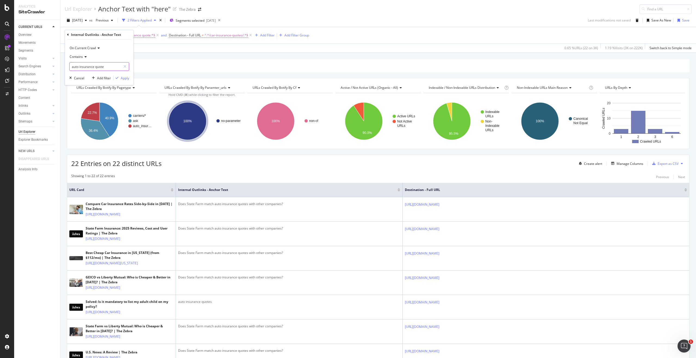
click at [100, 64] on input "auto insurance quote" at bounding box center [95, 66] width 51 height 9
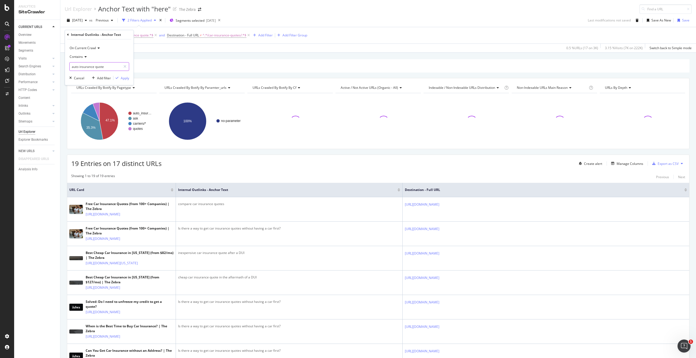
click at [94, 65] on input "auto insurance quote" at bounding box center [95, 66] width 51 height 9
paste input ".*(auto insurance quote|car insurance quote).*"
drag, startPoint x: 95, startPoint y: 68, endPoint x: 52, endPoint y: 66, distance: 42.7
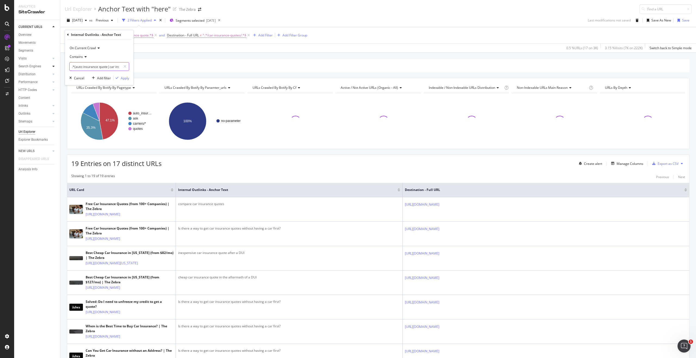
click at [52, 66] on body "Analytics SiteCrawler CURRENT URLS Overview Movements Segments Visits Analysis …" at bounding box center [348, 179] width 696 height 358
drag, startPoint x: 75, startPoint y: 67, endPoint x: 59, endPoint y: 66, distance: 16.4
click at [59, 66] on body "Analytics SiteCrawler CURRENT URLS Overview Movements Segments Visits Analysis …" at bounding box center [348, 179] width 696 height 358
click at [74, 69] on input ".*(auto insurance quote|car insurance quote" at bounding box center [95, 66] width 51 height 9
drag, startPoint x: 76, startPoint y: 67, endPoint x: 63, endPoint y: 63, distance: 13.4
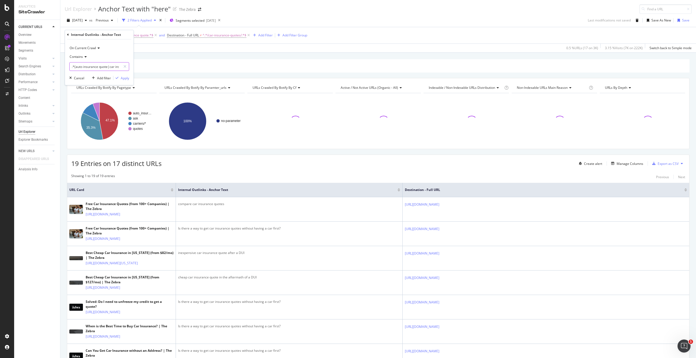
click at [63, 63] on body "Analytics SiteCrawler CURRENT URLS Overview Movements Segments Visits Analysis …" at bounding box center [348, 179] width 696 height 358
type input "auto insurance quote|car insurance quote"
click at [126, 82] on div "On Current Crawl Contains auto insurance quote|car insurance quote Cancel Add f…" at bounding box center [99, 62] width 69 height 46
click at [125, 79] on div "Apply" at bounding box center [125, 78] width 8 height 5
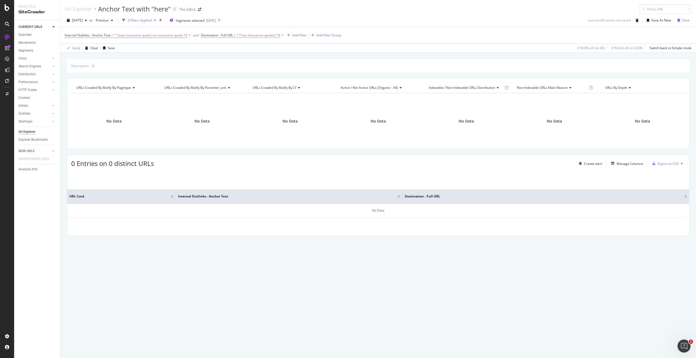
click at [152, 34] on span "^.*auto insurance quote|car insurance quote.*$" at bounding box center [150, 36] width 73 height 8
click at [88, 66] on input "auto insurance quote|car insurance quote" at bounding box center [95, 66] width 51 height 9
type input "auto insurance quote"
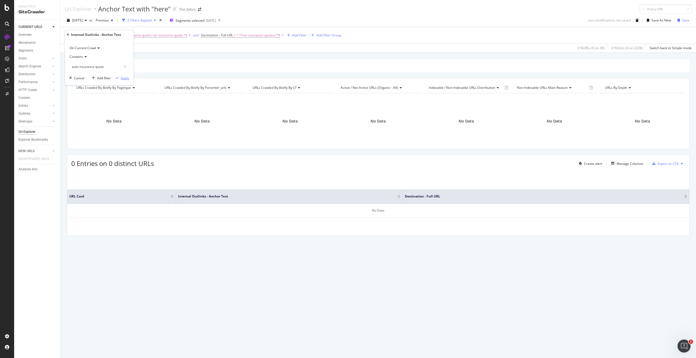
click at [127, 79] on div "Apply" at bounding box center [125, 78] width 8 height 5
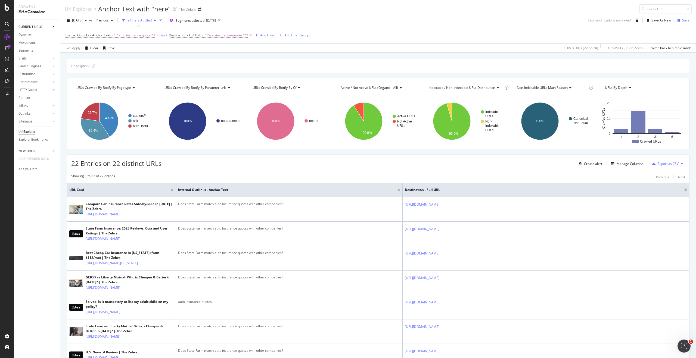
click at [250, 35] on icon at bounding box center [250, 35] width 5 height 5
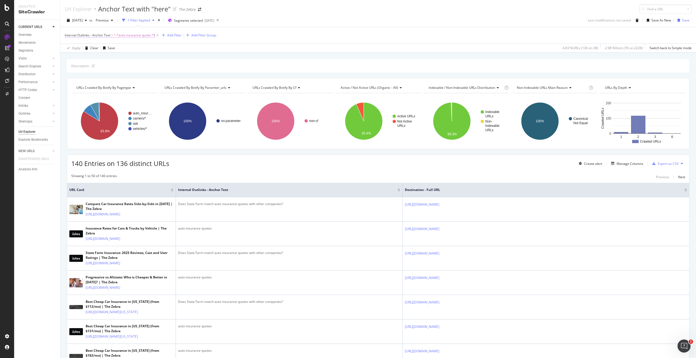
click at [134, 36] on span "^.*auto insurance quote.*$" at bounding box center [134, 36] width 41 height 8
click at [77, 66] on input "auto insurance quote" at bounding box center [95, 66] width 51 height 9
click at [73, 67] on input "auto insurance quote" at bounding box center [95, 66] width 51 height 9
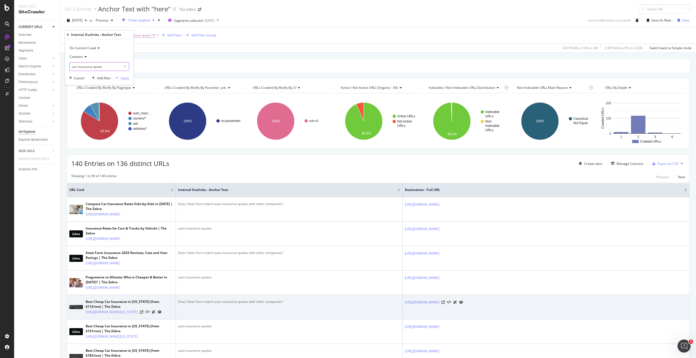
type input "car insurance quote"
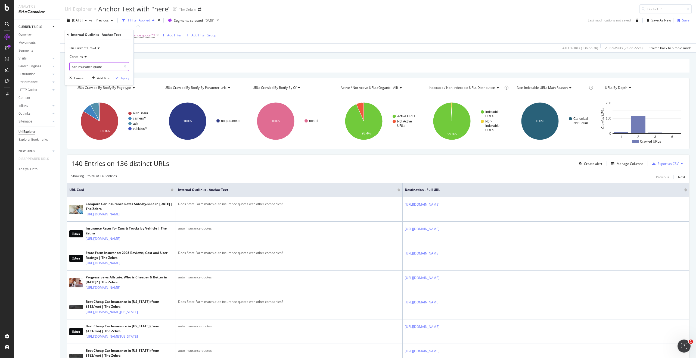
click at [110, 68] on input "car insurance quote" at bounding box center [95, 66] width 51 height 9
click at [168, 42] on div "Internal Outlinks - Anchor Text = ^.*auto insurance quote.*$ Add Filter Add Fil…" at bounding box center [378, 35] width 627 height 16
click at [122, 35] on span "^.*auto insurance quote.*$" at bounding box center [134, 36] width 41 height 8
click at [79, 66] on input "auto insurance quote" at bounding box center [95, 66] width 51 height 9
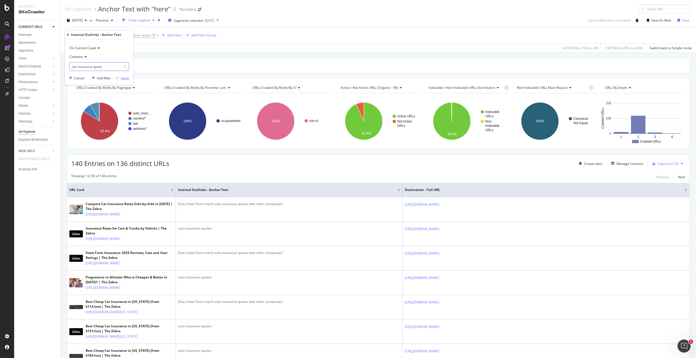
type input "car insurance quote"
click at [122, 80] on div "Apply" at bounding box center [125, 78] width 8 height 5
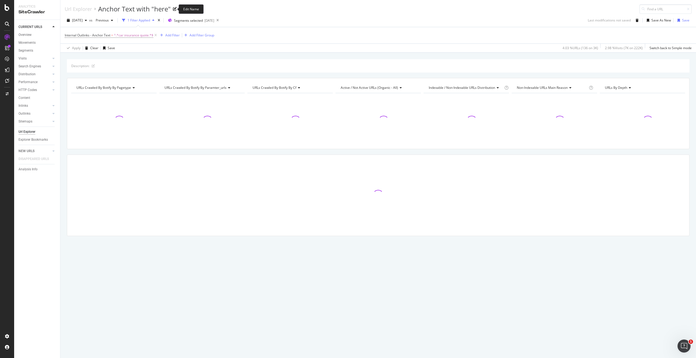
click at [158, 8] on div "Anchor Text with "here"" at bounding box center [134, 8] width 73 height 9
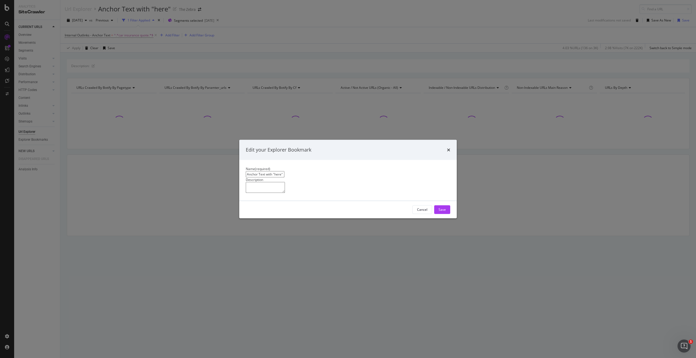
click at [451, 140] on div "Edit your Explorer Bookmark" at bounding box center [347, 150] width 217 height 20
click at [448, 148] on icon "times" at bounding box center [448, 150] width 3 height 4
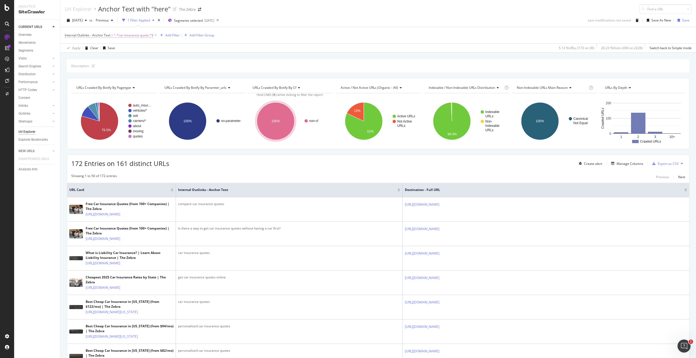
click at [140, 35] on span "^.*car insurance quote.*$" at bounding box center [133, 36] width 39 height 8
click at [179, 37] on div "Add Filter" at bounding box center [172, 35] width 14 height 5
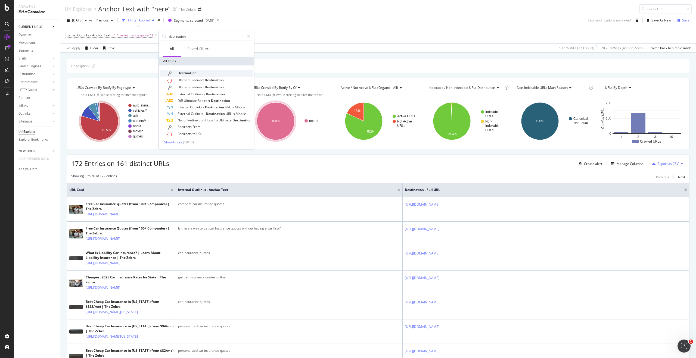
click at [207, 74] on div "Destination" at bounding box center [209, 73] width 86 height 7
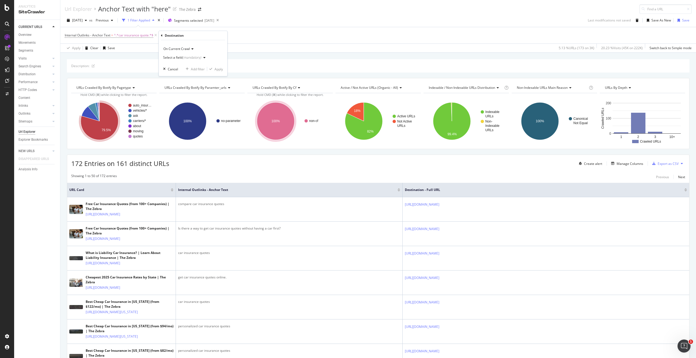
click at [176, 59] on div "Select a field (mandatory)" at bounding box center [182, 57] width 38 height 3
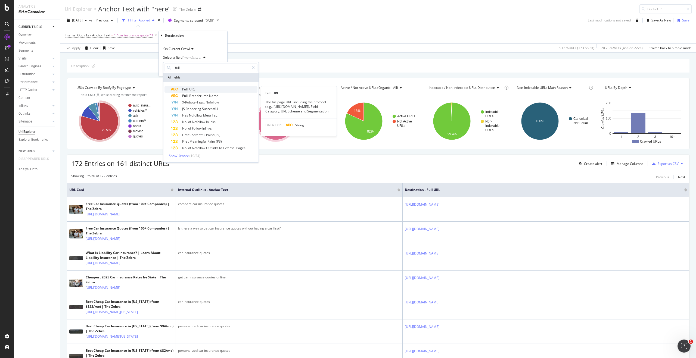
type input "full"
click at [203, 92] on div "Full URL" at bounding box center [214, 89] width 86 height 7
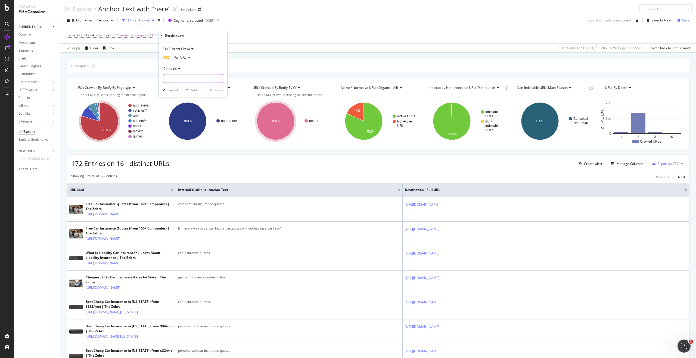
click at [192, 75] on input "text" at bounding box center [192, 78] width 59 height 9
click at [169, 72] on div "Contains" at bounding box center [193, 68] width 60 height 9
click at [187, 132] on div "Doesn't contain" at bounding box center [193, 129] width 58 height 7
click at [177, 77] on input "text" at bounding box center [192, 78] width 59 height 9
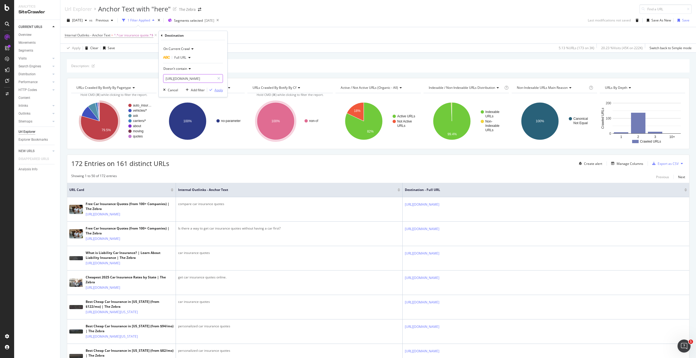
type input "[URL][DOMAIN_NAME]"
click at [213, 90] on div "button" at bounding box center [210, 89] width 7 height 3
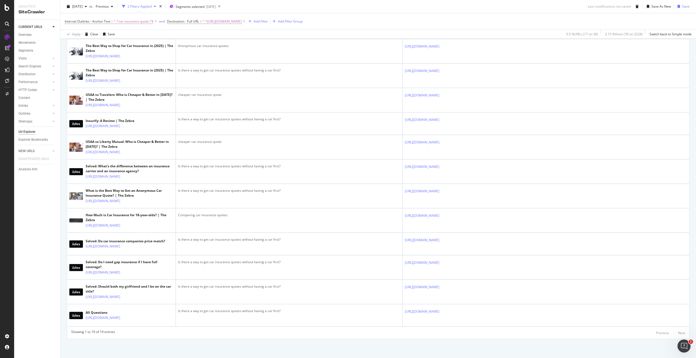
scroll to position [436, 0]
click at [198, 8] on span "Segments selected" at bounding box center [190, 6] width 29 height 5
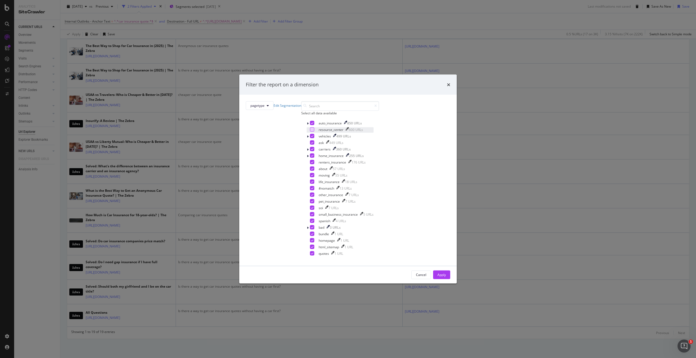
click at [310, 132] on div "modal" at bounding box center [312, 129] width 4 height 4
click at [311, 144] on icon "modal" at bounding box center [312, 142] width 2 height 3
click at [433, 271] on button "Apply" at bounding box center [441, 275] width 17 height 9
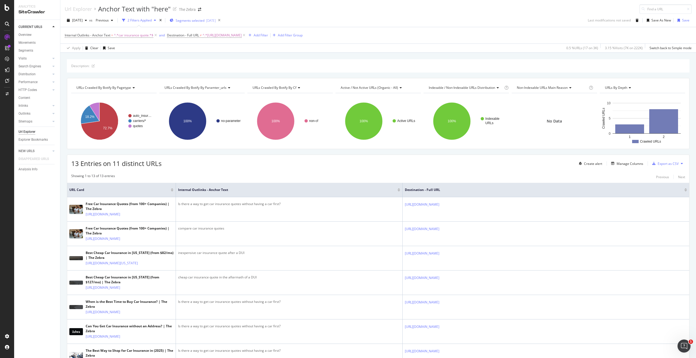
click at [216, 22] on div "[DATE]" at bounding box center [211, 20] width 10 height 5
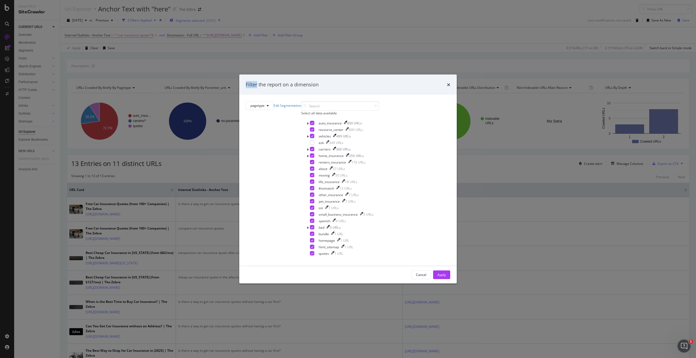
click at [224, 22] on div "Filter the report on a dimension pagetype Edit Segmentation Select all data ava…" at bounding box center [348, 179] width 696 height 358
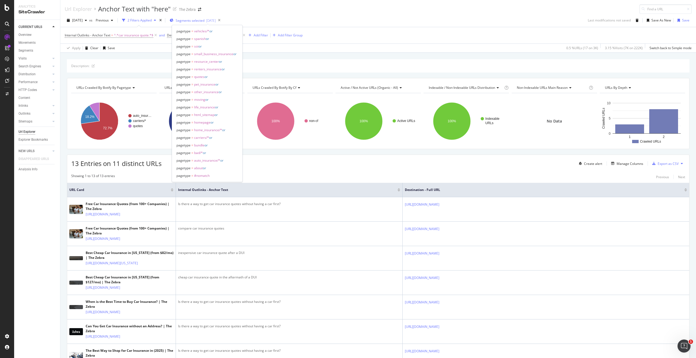
click at [216, 22] on div "[DATE]" at bounding box center [211, 20] width 10 height 5
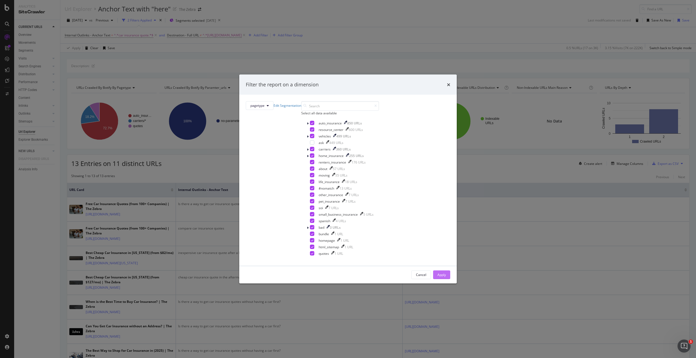
click at [437, 273] on div "Apply" at bounding box center [441, 275] width 8 height 5
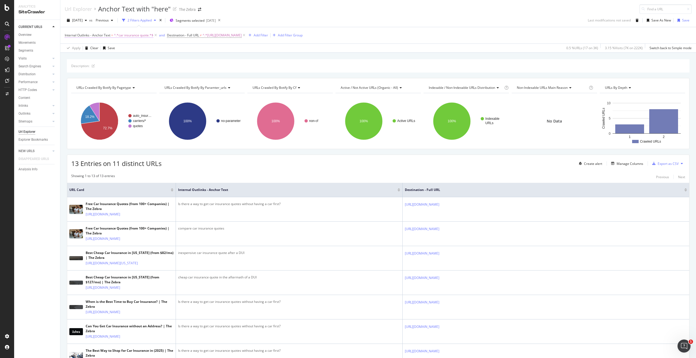
click at [136, 35] on span "^.*car insurance quote.*$" at bounding box center [133, 36] width 39 height 8
click at [82, 60] on div "Contains" at bounding box center [99, 56] width 60 height 9
click at [91, 70] on div "Equal to" at bounding box center [100, 67] width 58 height 7
click at [104, 67] on input "car insurance quote" at bounding box center [95, 66] width 51 height 9
click at [79, 58] on span "Equal to" at bounding box center [76, 56] width 12 height 5
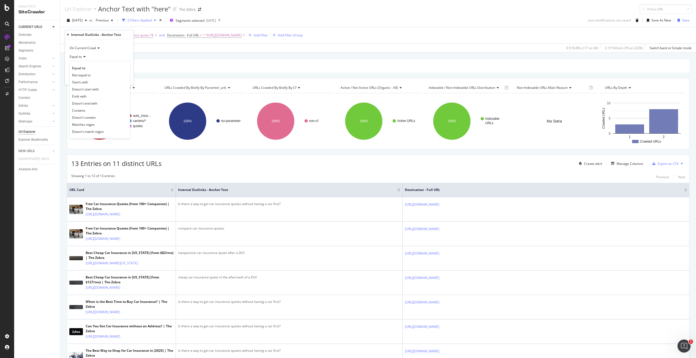
click at [110, 57] on div "Equal to" at bounding box center [99, 56] width 60 height 9
click at [112, 68] on input "car insurance quote" at bounding box center [95, 66] width 51 height 9
click at [113, 68] on input "car insurance quote" at bounding box center [95, 66] width 51 height 9
click at [80, 58] on span "Equal to" at bounding box center [76, 56] width 12 height 5
click at [93, 107] on div "Contains" at bounding box center [100, 110] width 58 height 7
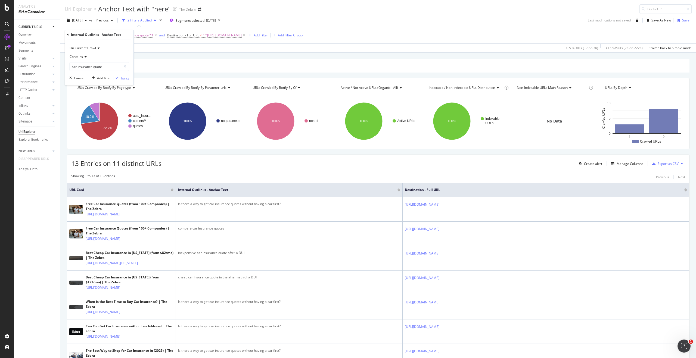
click at [126, 80] on div "Apply" at bounding box center [125, 78] width 8 height 5
click at [387, 39] on div "Internal Outlinks - Anchor Text = ^.*car insurance quote.*$ and Destination - F…" at bounding box center [378, 35] width 627 height 16
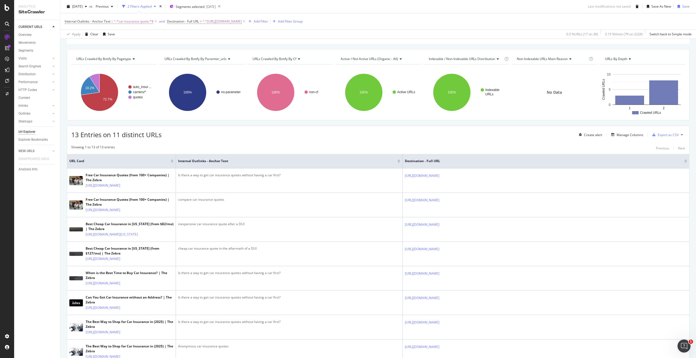
scroll to position [1, 0]
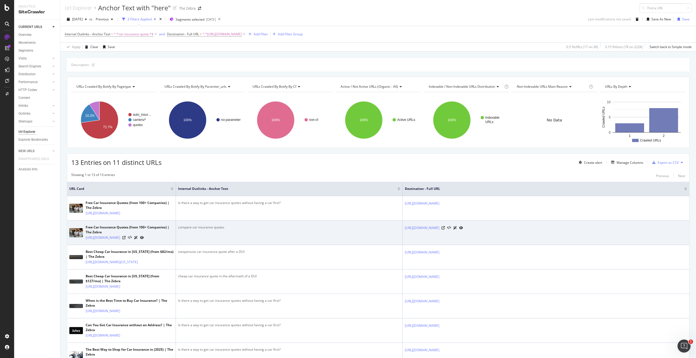
click at [210, 230] on div "compare car insurance quotes" at bounding box center [289, 227] width 222 height 5
